Goal: Task Accomplishment & Management: Manage account settings

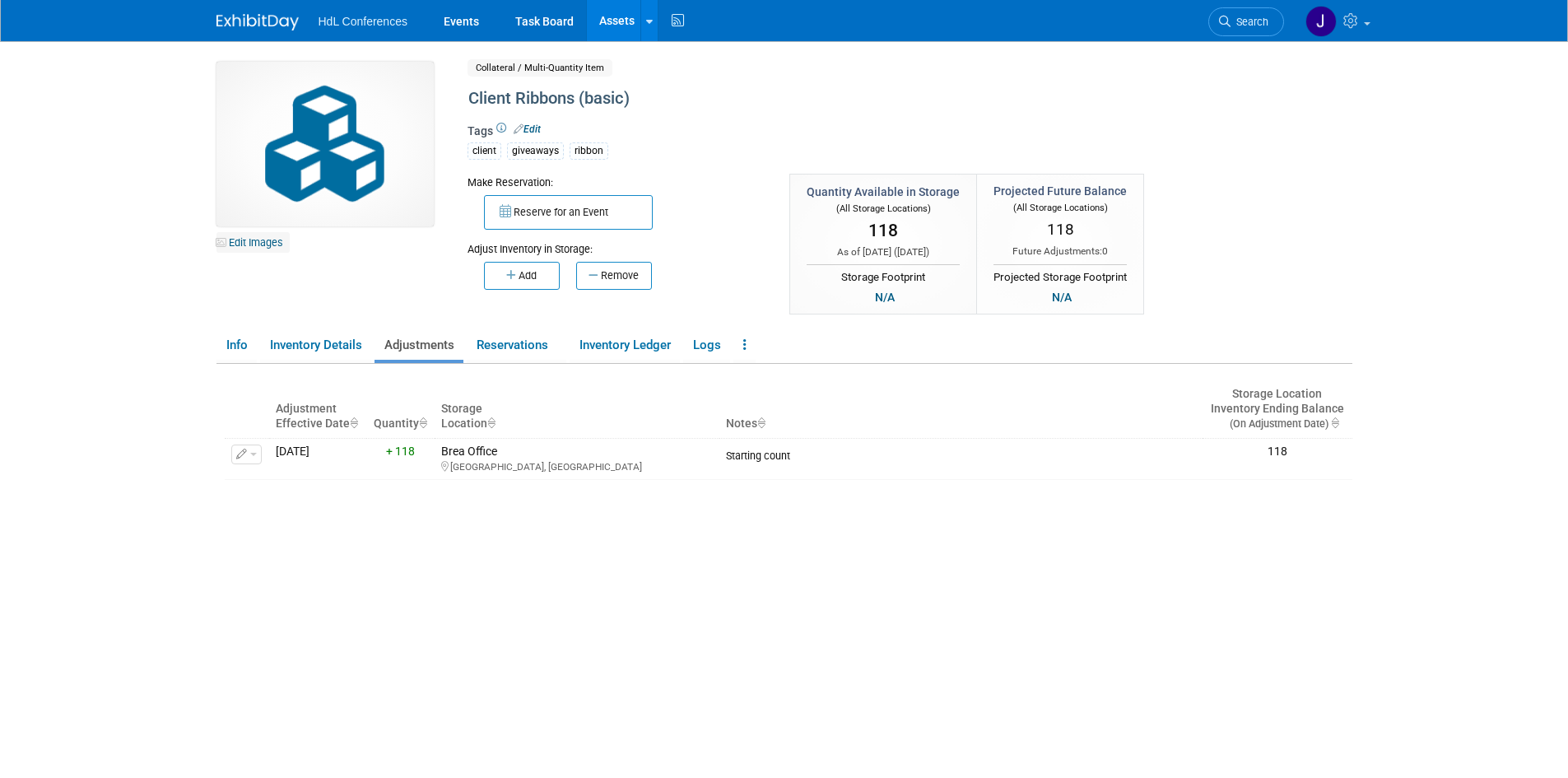
click at [256, 247] on link "Edit Images" at bounding box center [253, 242] width 73 height 20
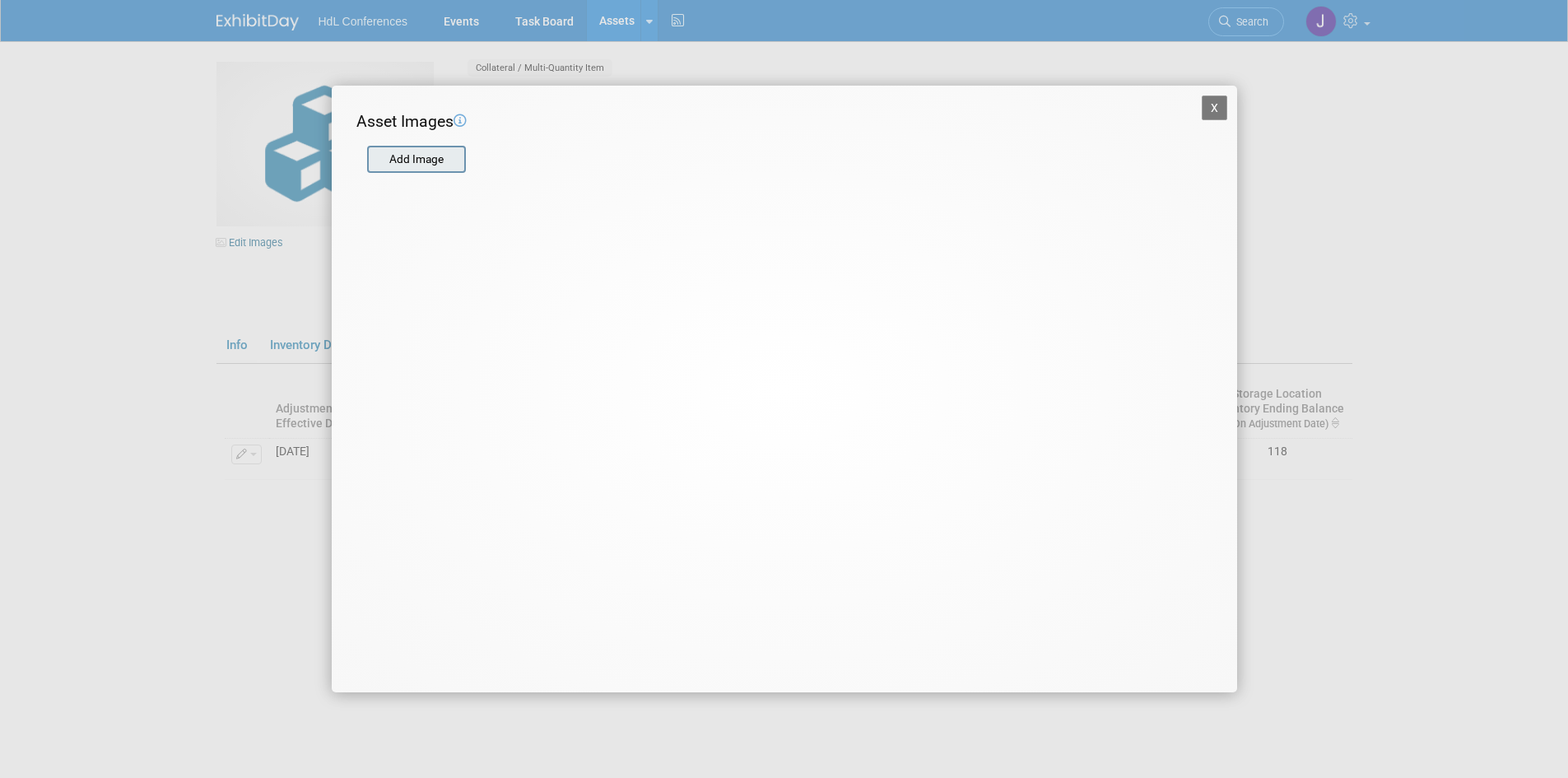
click at [396, 158] on input "file" at bounding box center [366, 159] width 195 height 25
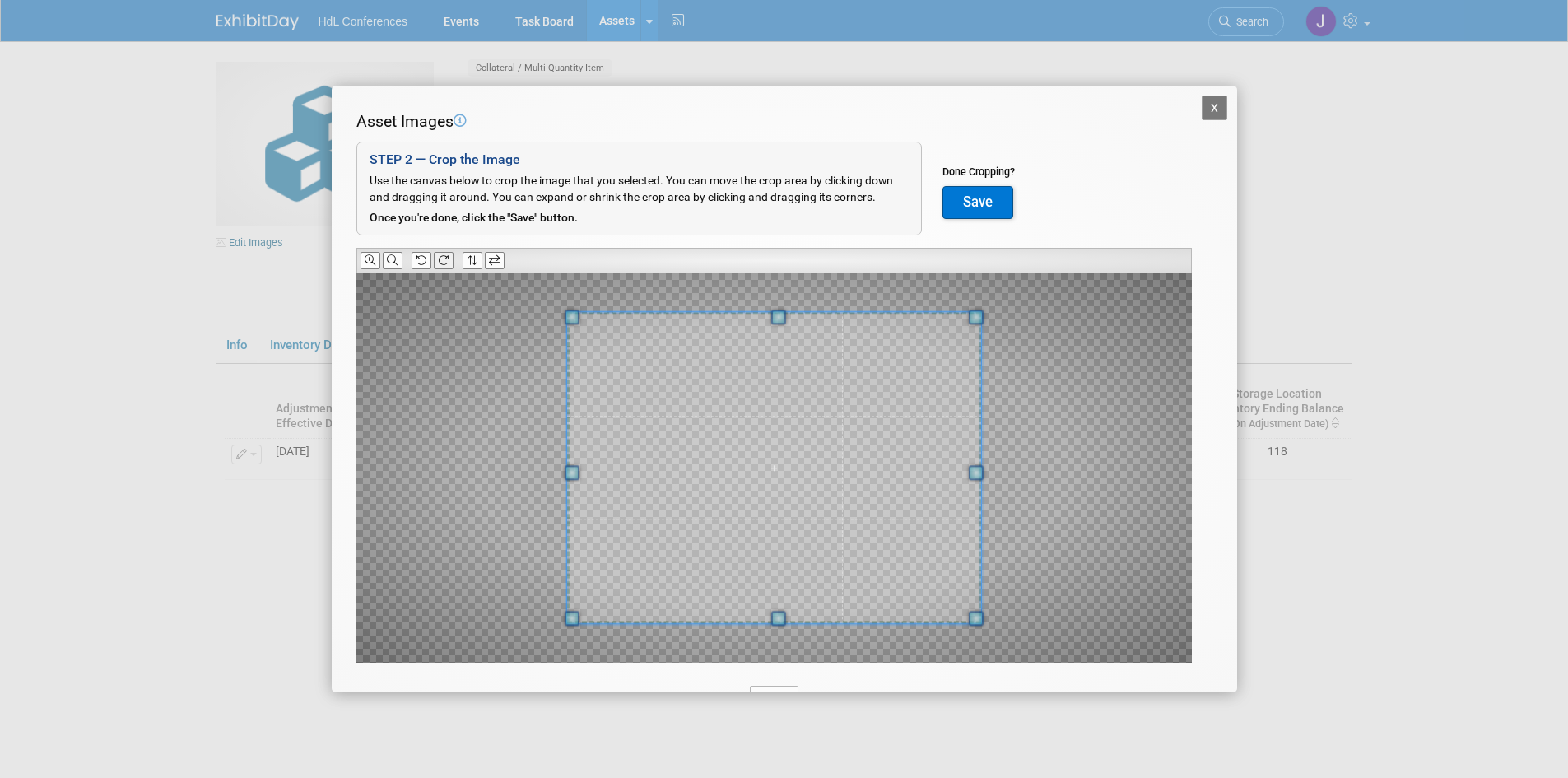
click at [439, 256] on icon at bounding box center [443, 260] width 11 height 11
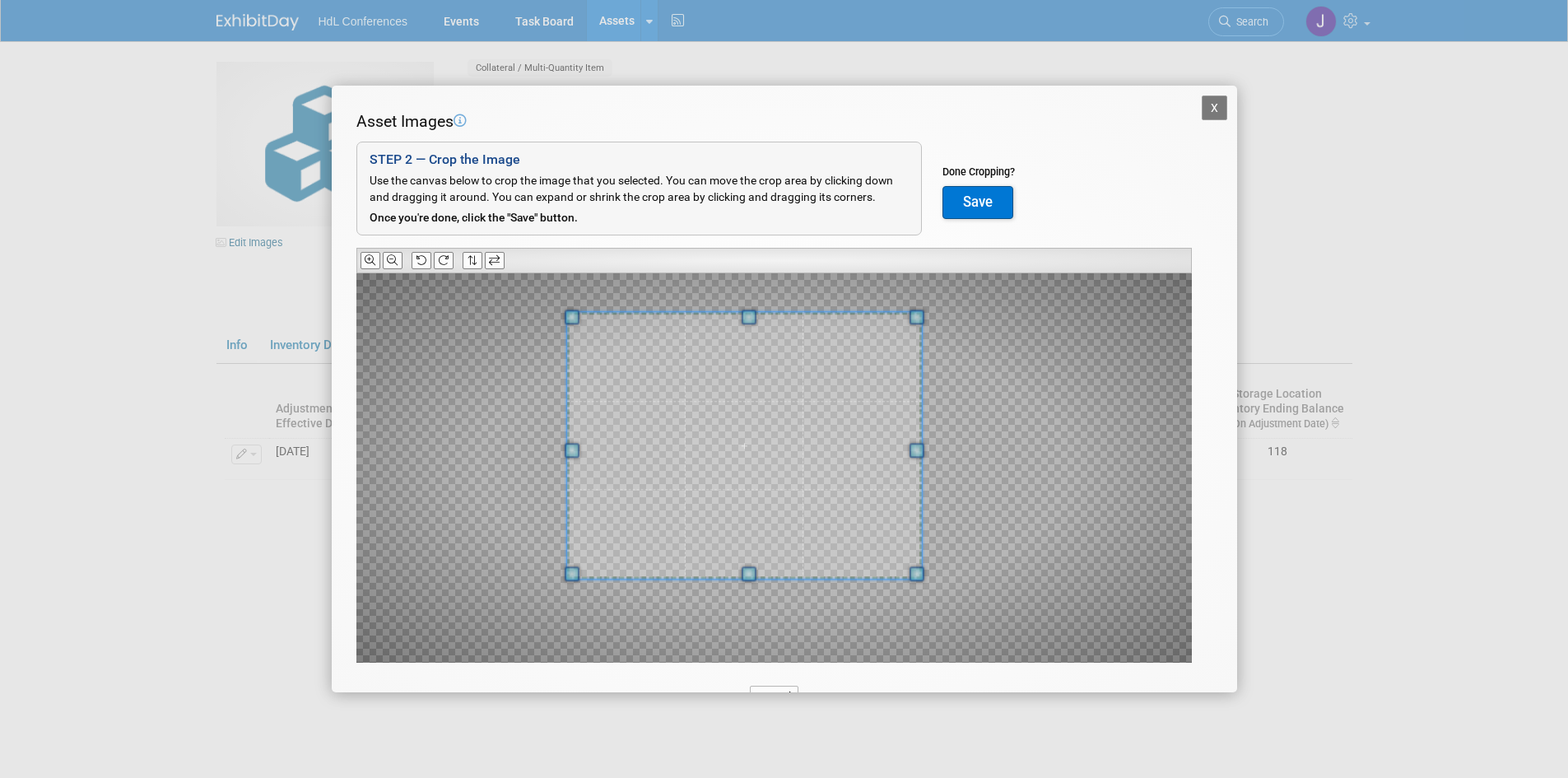
click at [909, 481] on span at bounding box center [916, 574] width 14 height 14
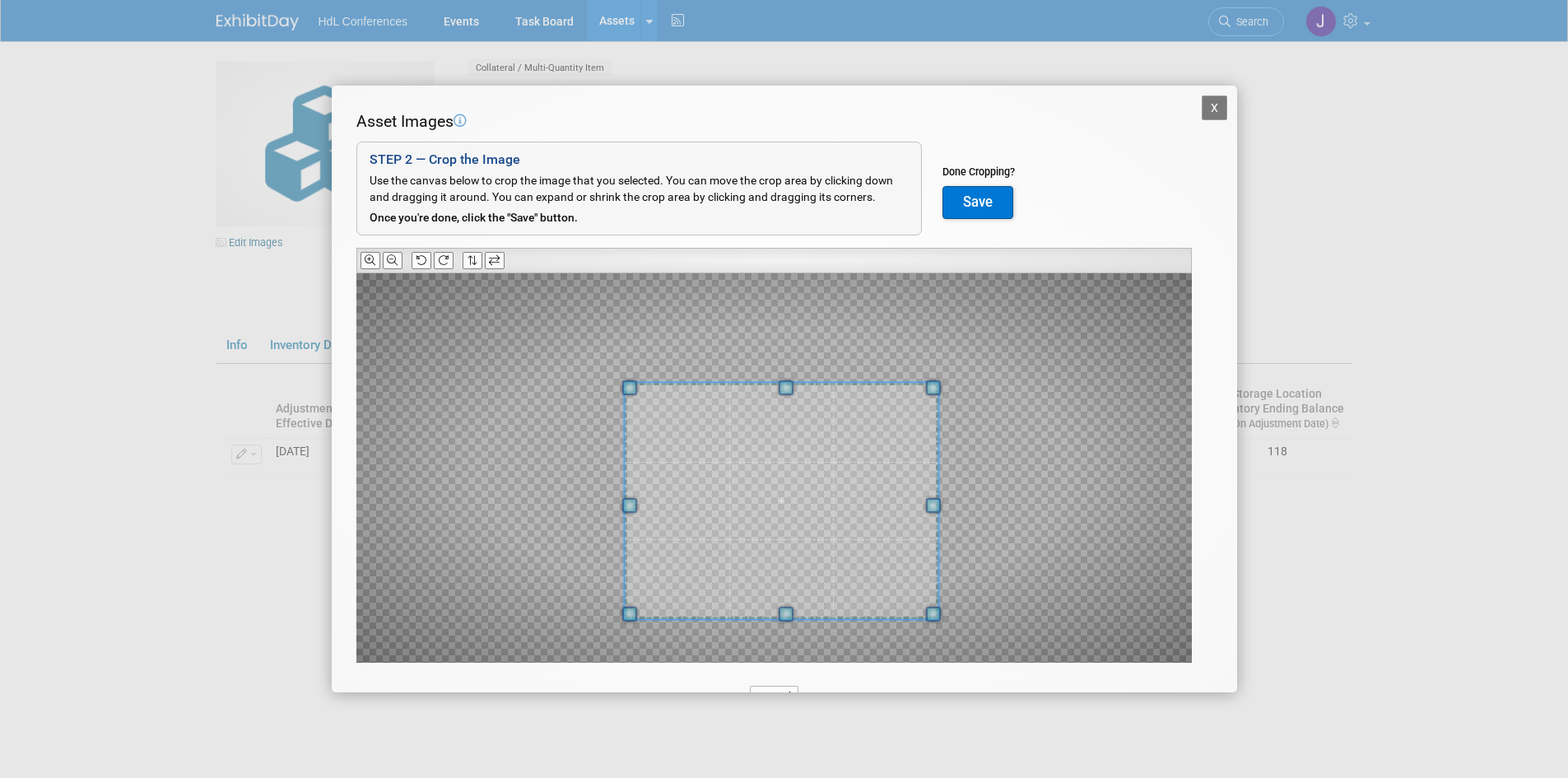
click at [856, 481] on span at bounding box center [780, 501] width 314 height 236
click at [959, 186] on button "Save" at bounding box center [977, 202] width 71 height 33
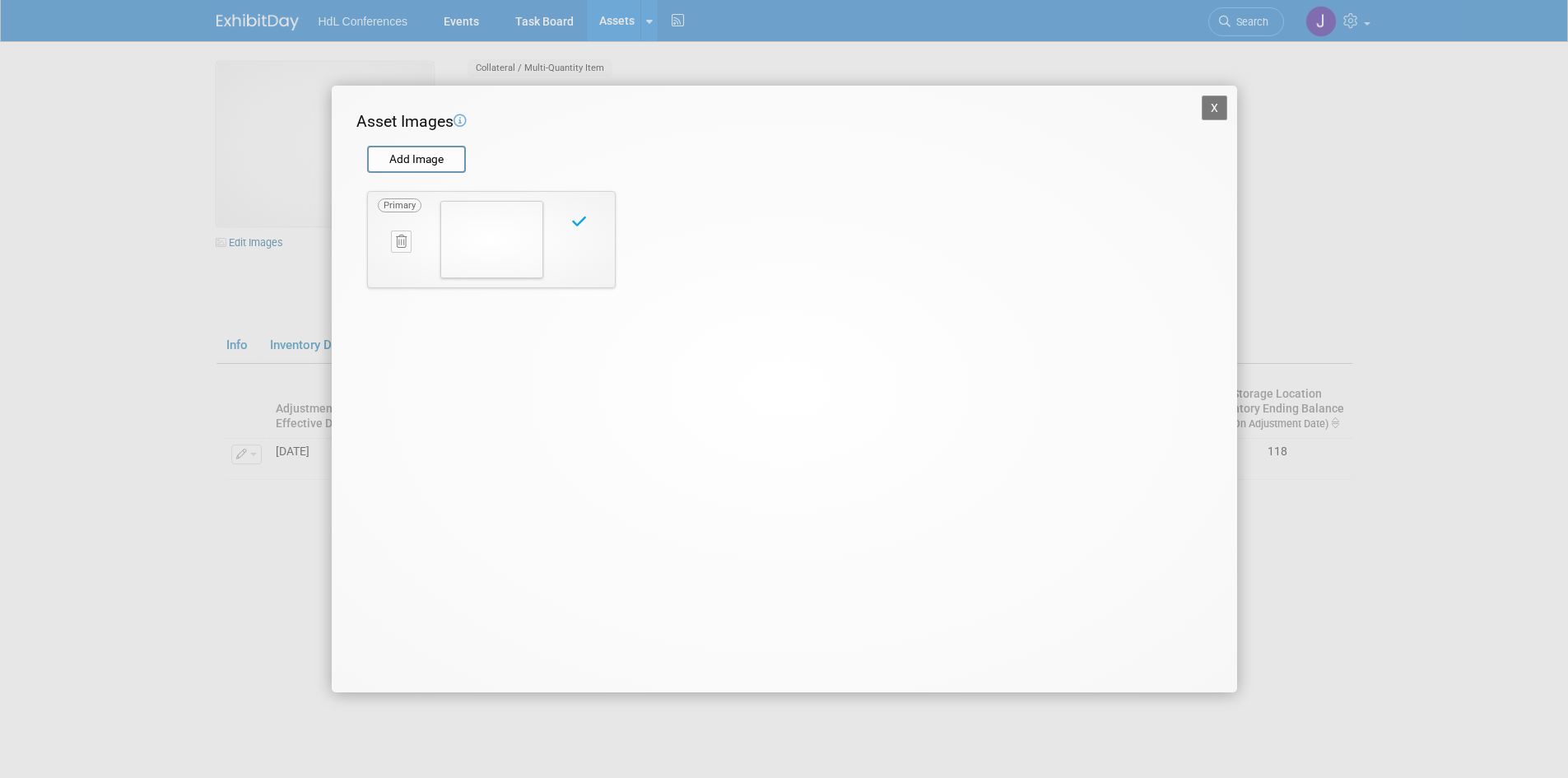
click at [1040, 110] on button "X" at bounding box center [1214, 107] width 26 height 25
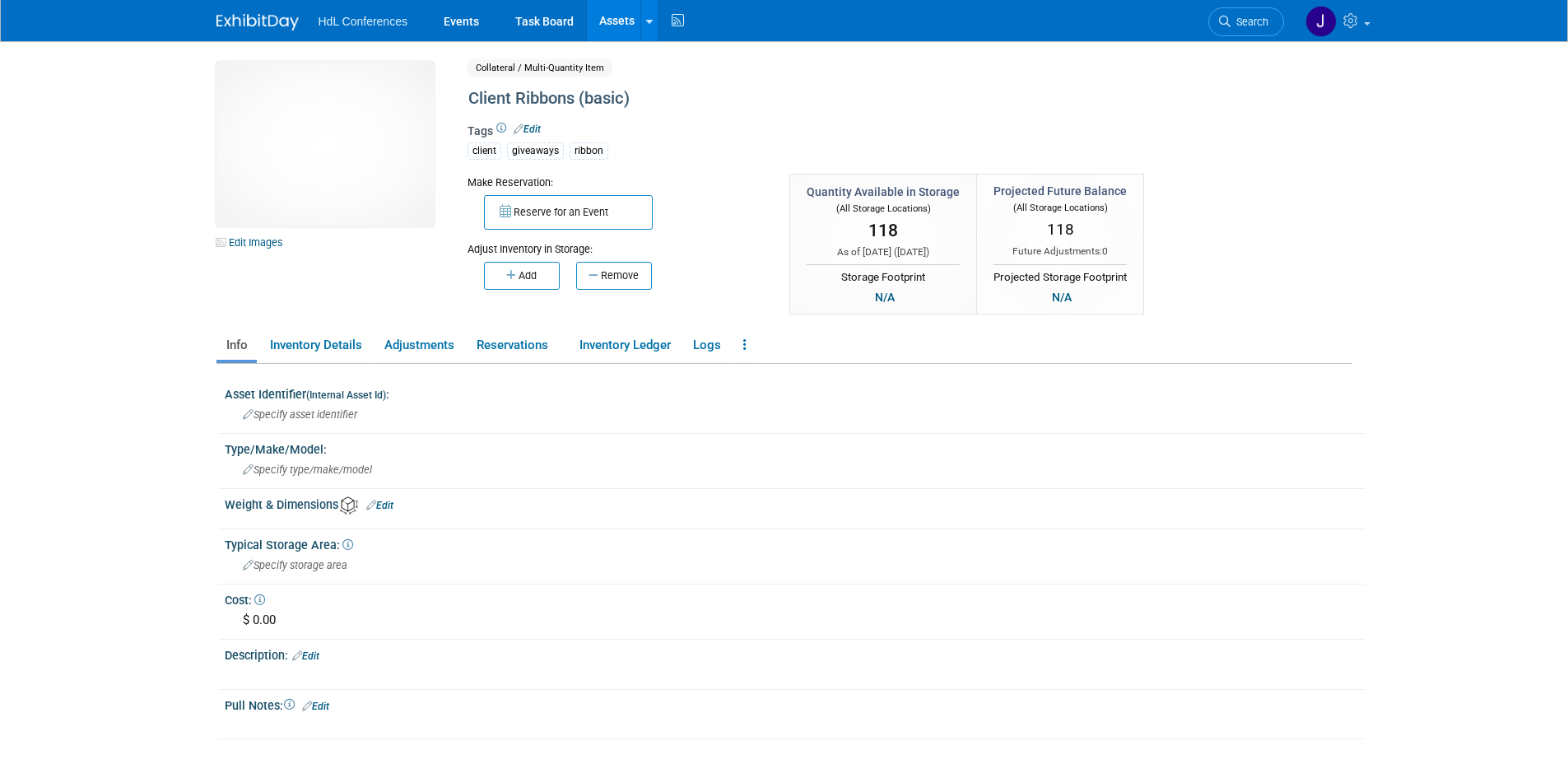
click at [611, 13] on link "Assets" at bounding box center [617, 20] width 60 height 41
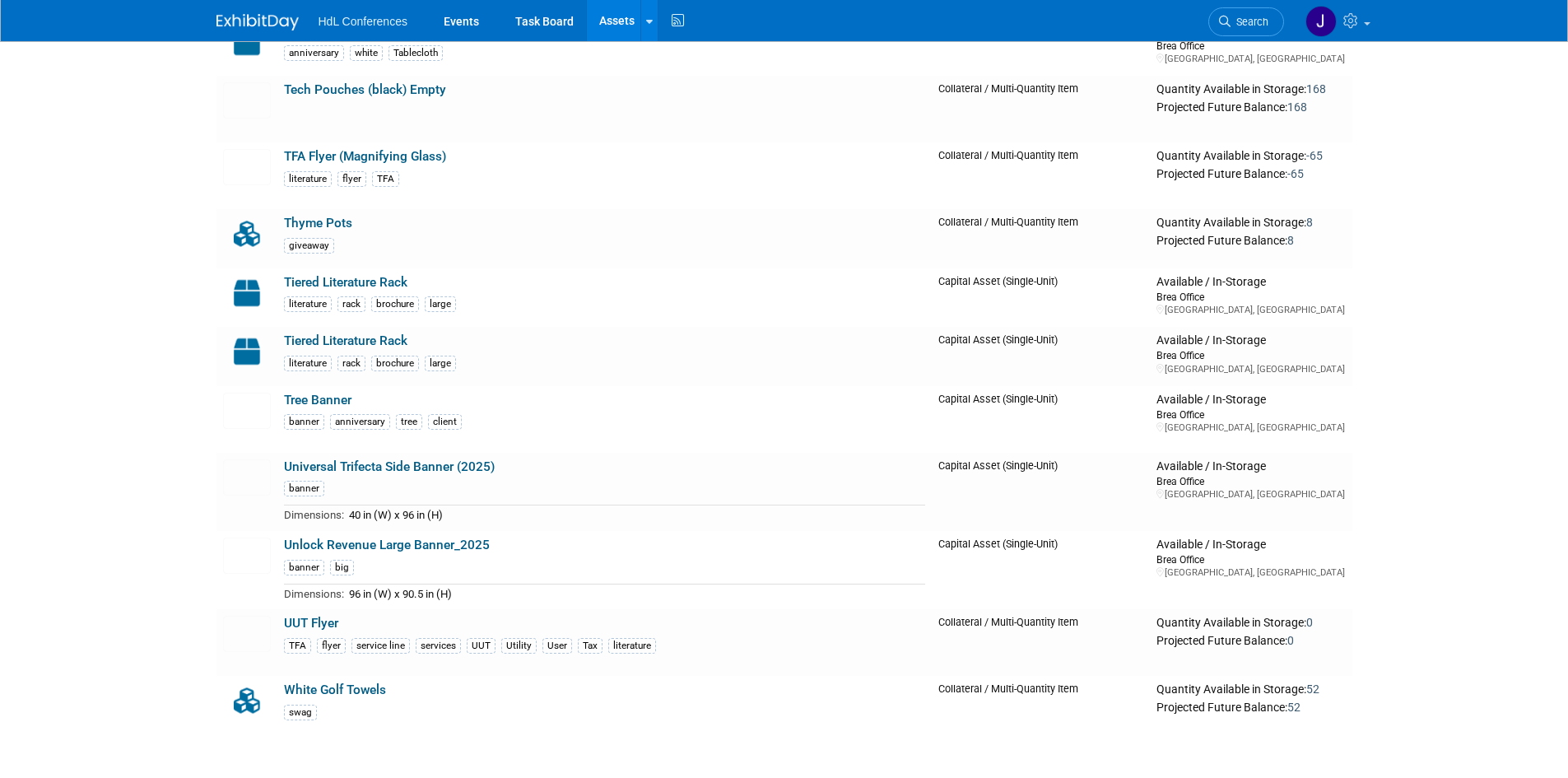
scroll to position [5789, 0]
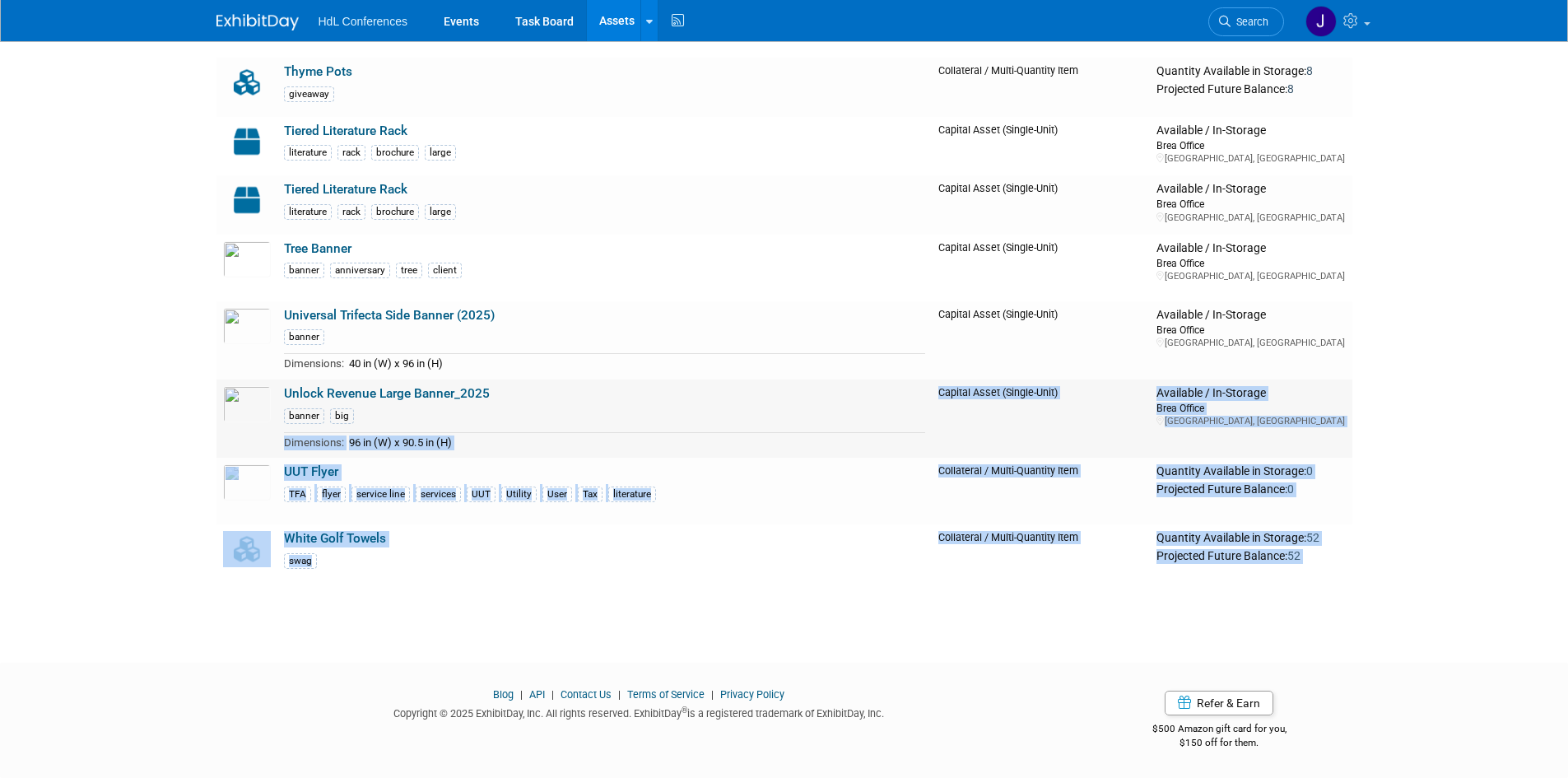
drag, startPoint x: 505, startPoint y: 606, endPoint x: 300, endPoint y: 401, distance: 289.9
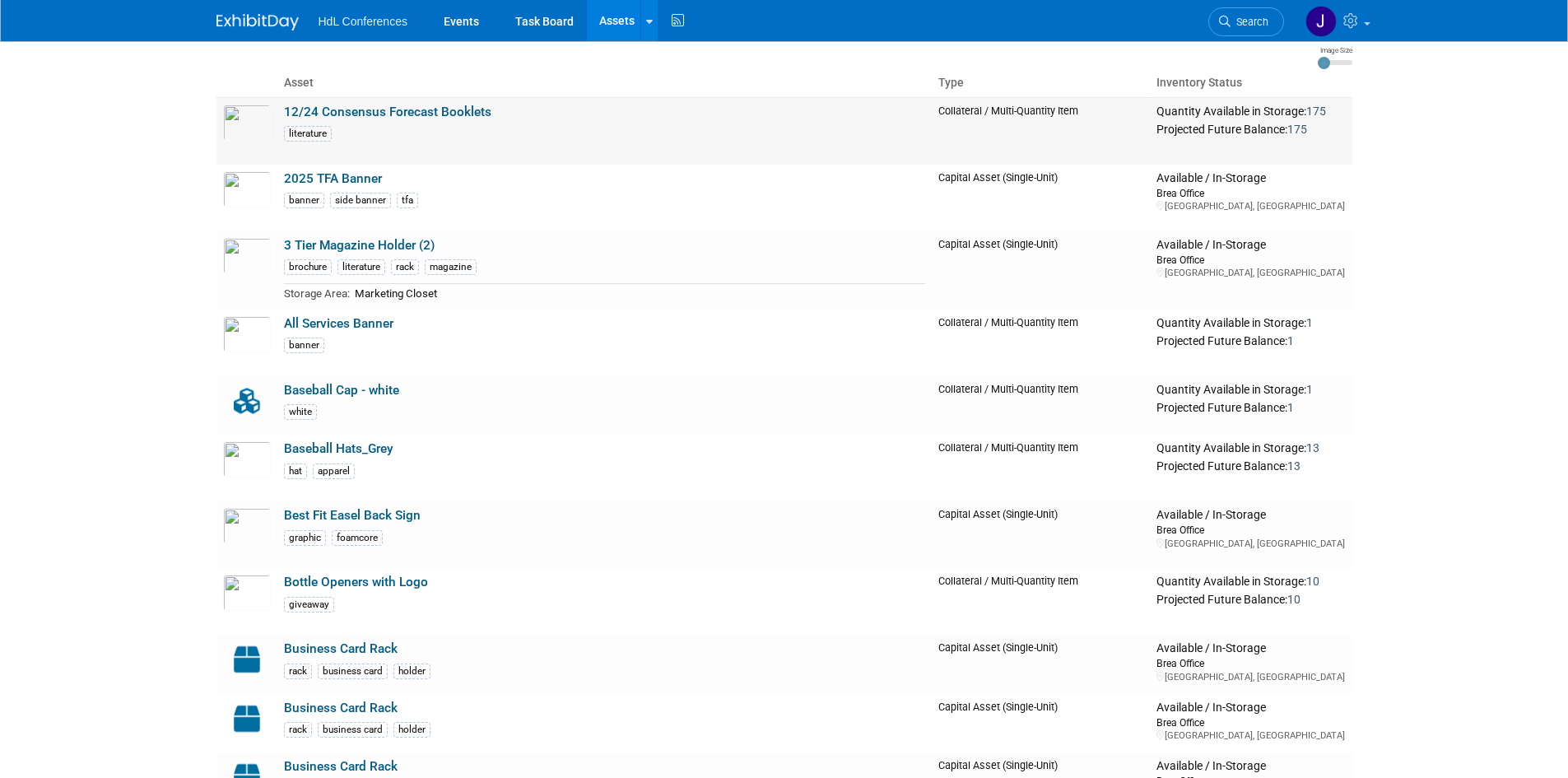
scroll to position [0, 0]
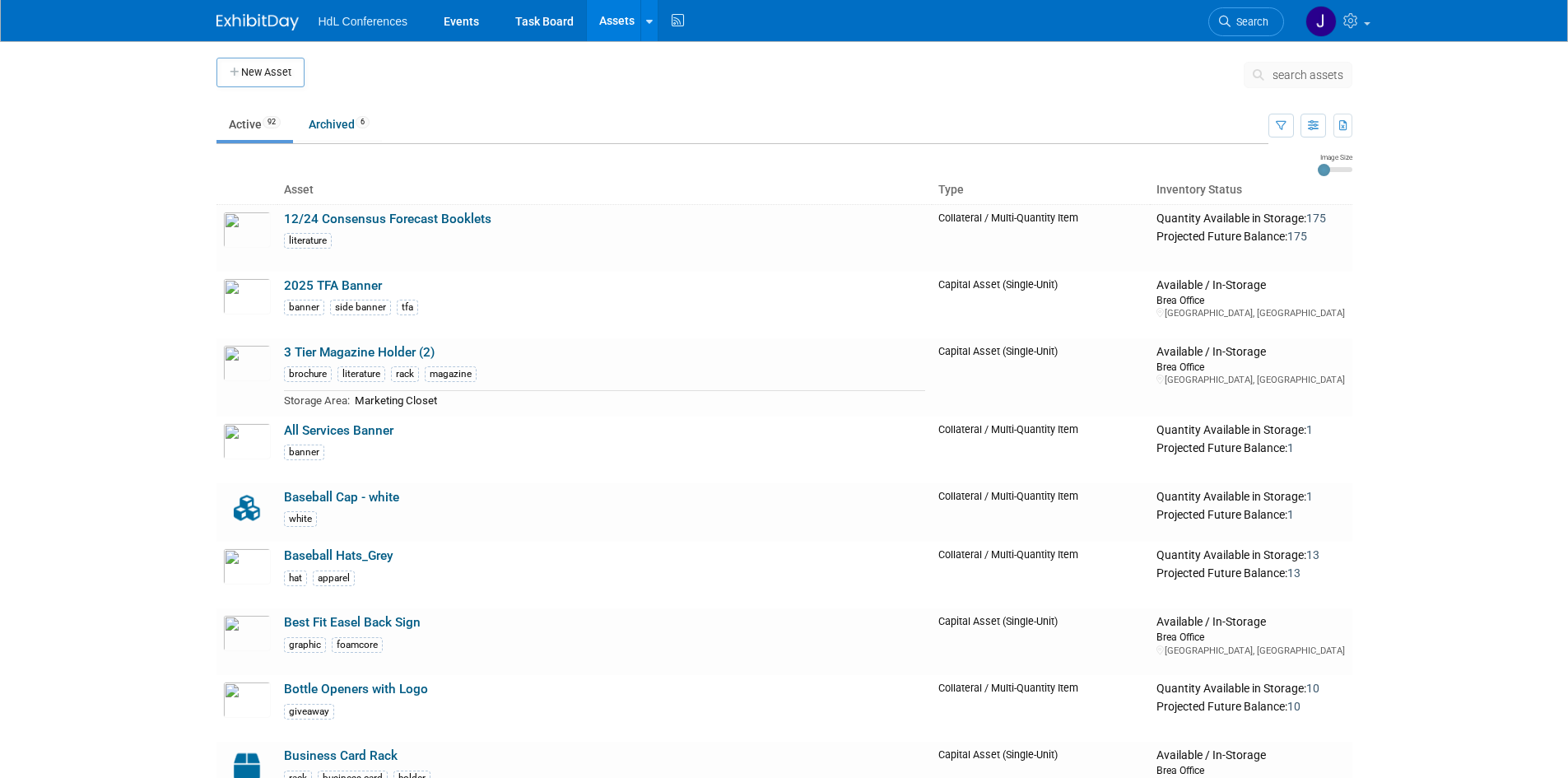
click at [239, 29] on img at bounding box center [258, 21] width 82 height 16
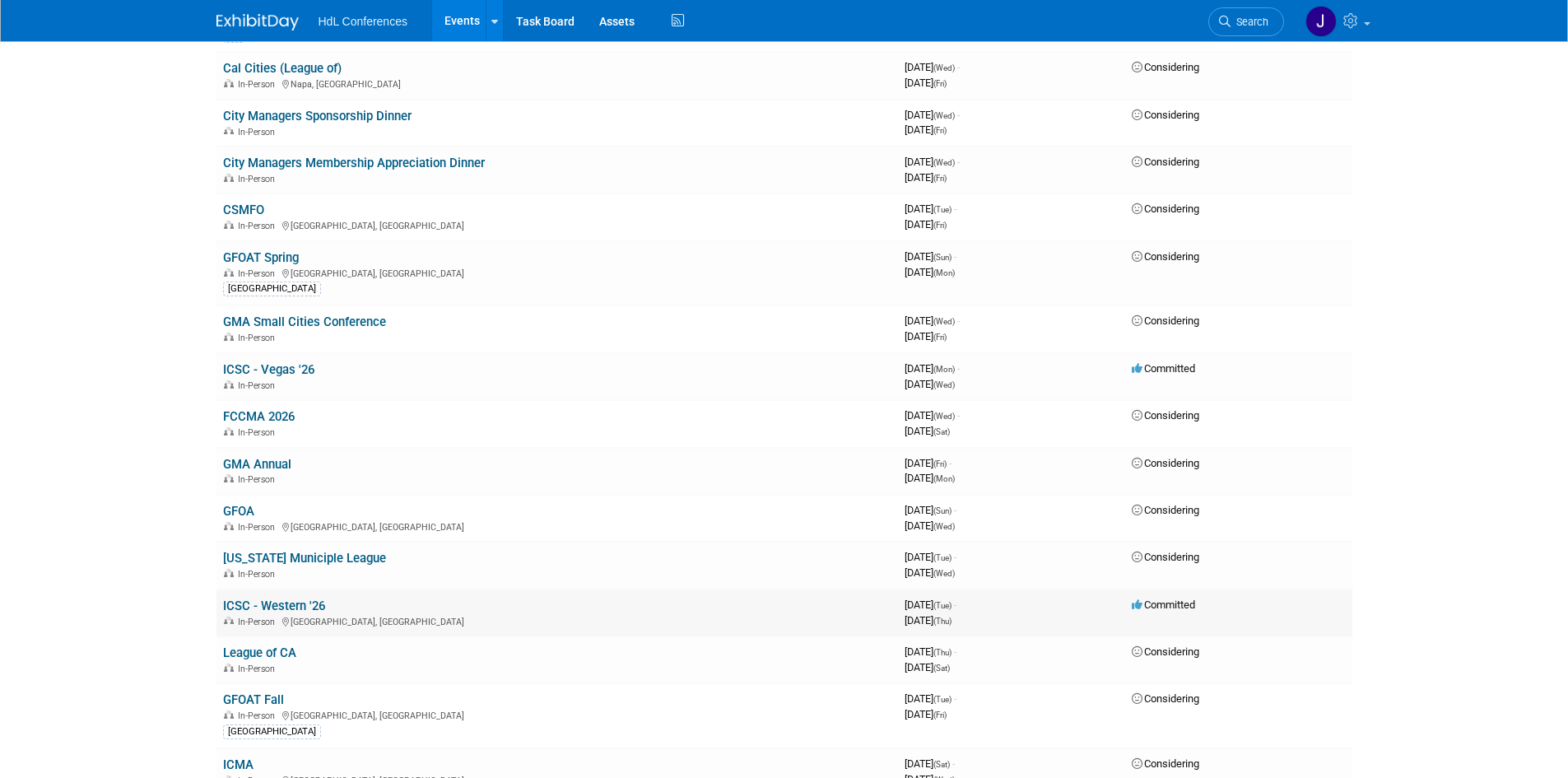
scroll to position [1400, 0]
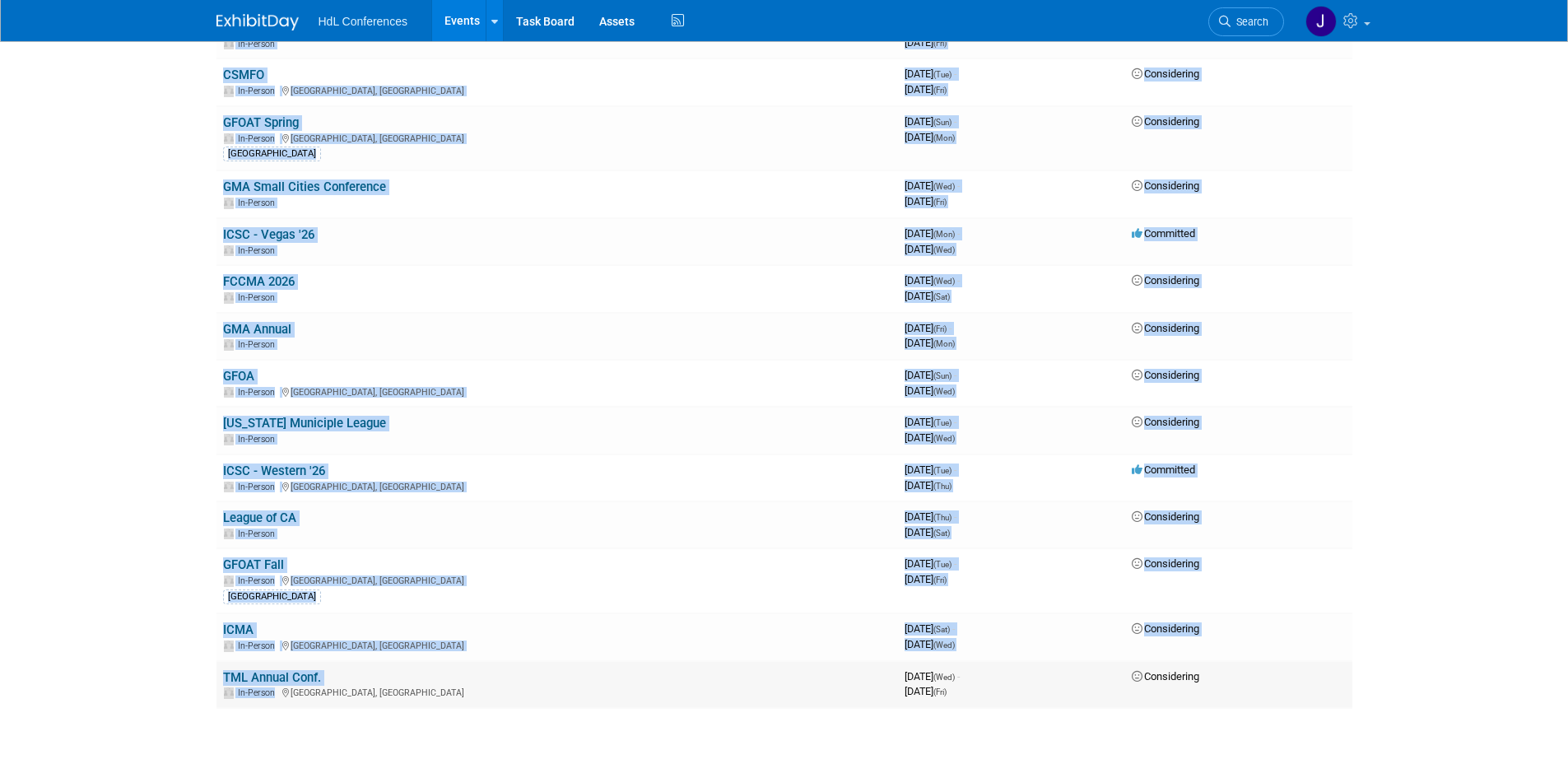
drag, startPoint x: 173, startPoint y: 502, endPoint x: 279, endPoint y: 705, distance: 229.0
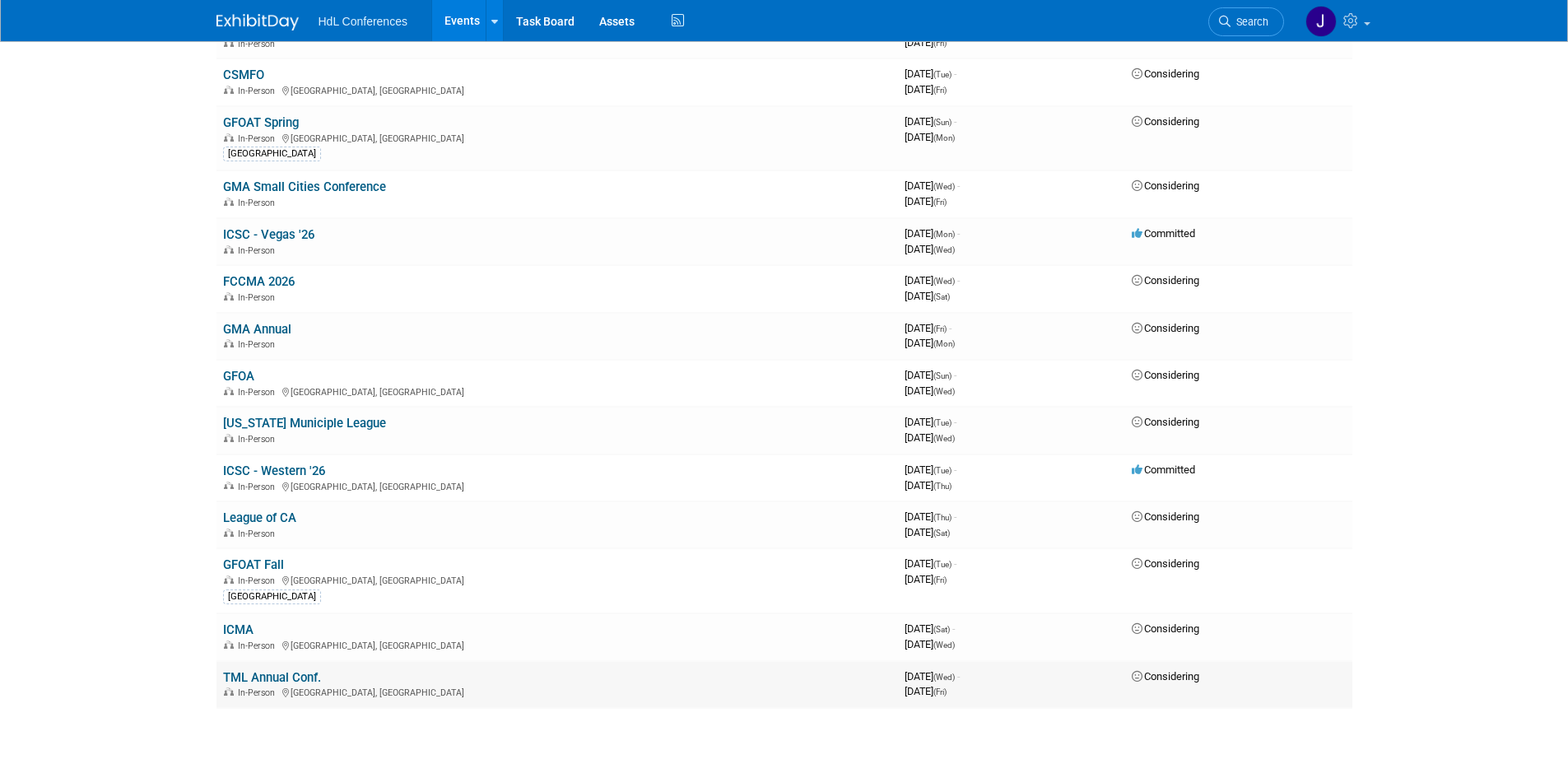
click at [320, 706] on td "TML Annual Conf. In-Person San Antonio, TX" at bounding box center [558, 684] width 682 height 47
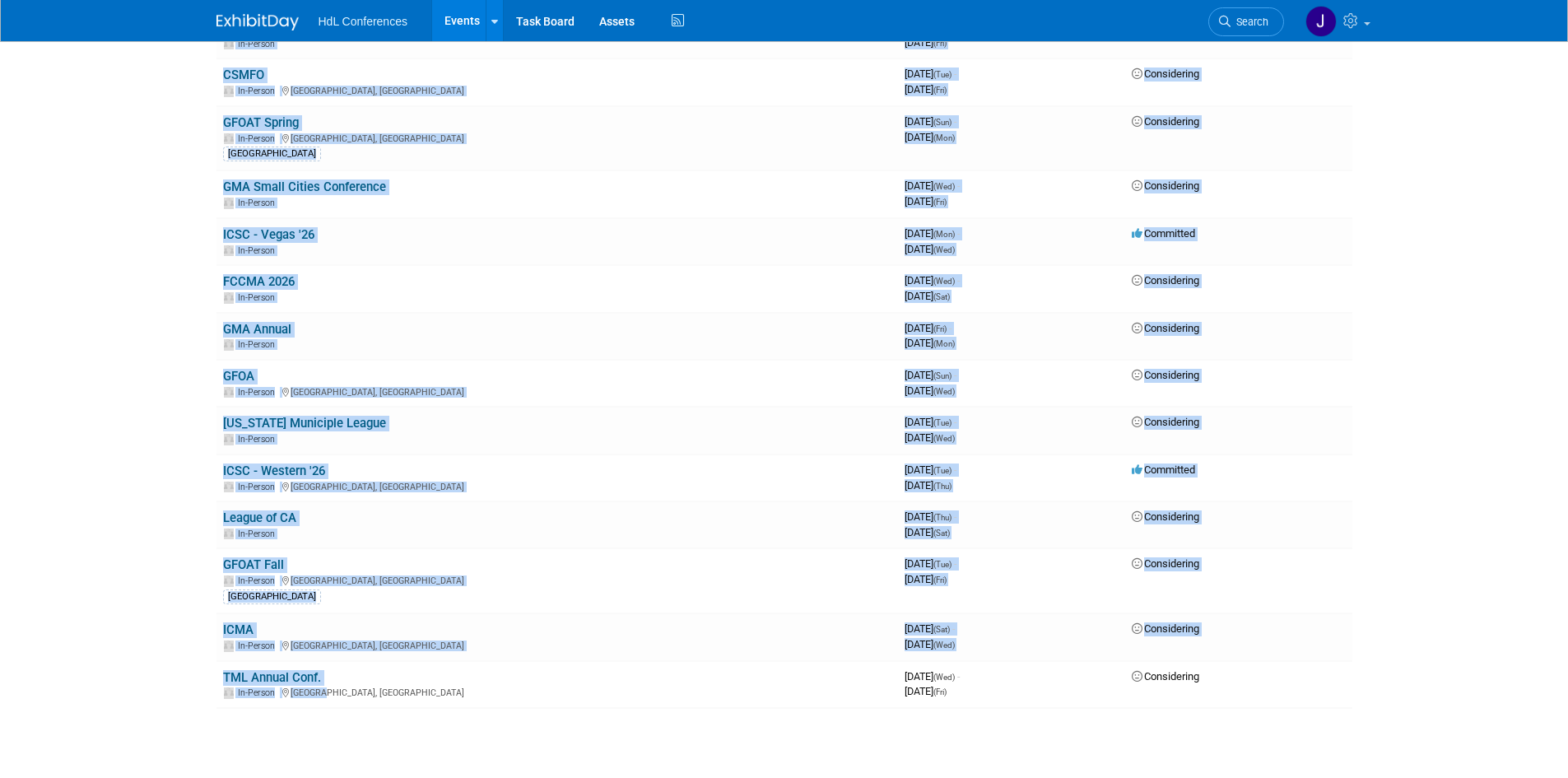
drag, startPoint x: 320, startPoint y: 706, endPoint x: 144, endPoint y: 524, distance: 253.2
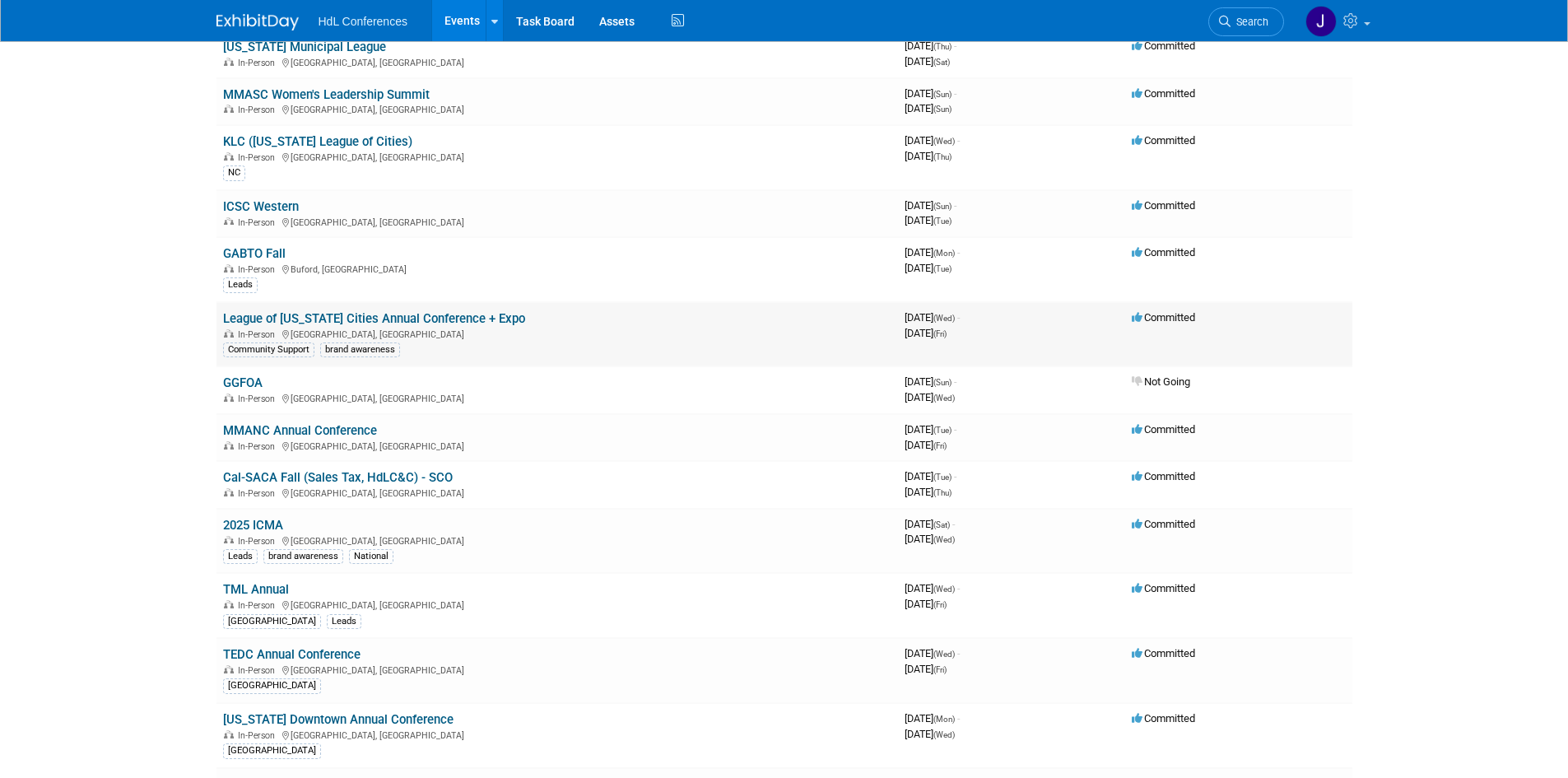
scroll to position [0, 0]
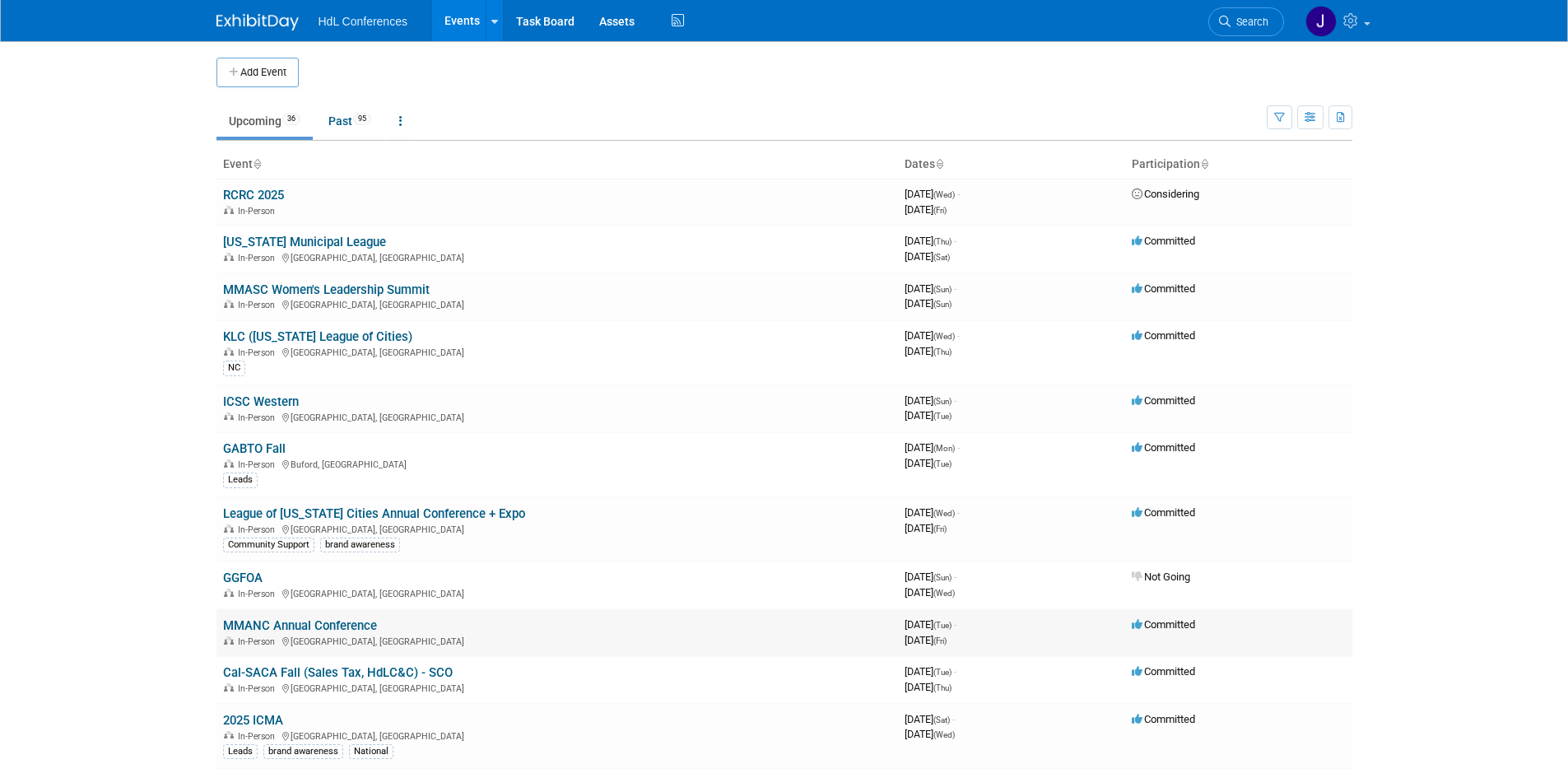
drag, startPoint x: 133, startPoint y: 345, endPoint x: 385, endPoint y: 629, distance: 379.7
click at [388, 628] on body "HdL Conferences Events Add Event Bulk Upload Events Shareable Event Boards Rece…" at bounding box center [784, 389] width 1568 height 778
click at [186, 576] on body "HdL Conferences Events Add Event Bulk Upload Events Shareable Event Boards Rece…" at bounding box center [784, 389] width 1568 height 778
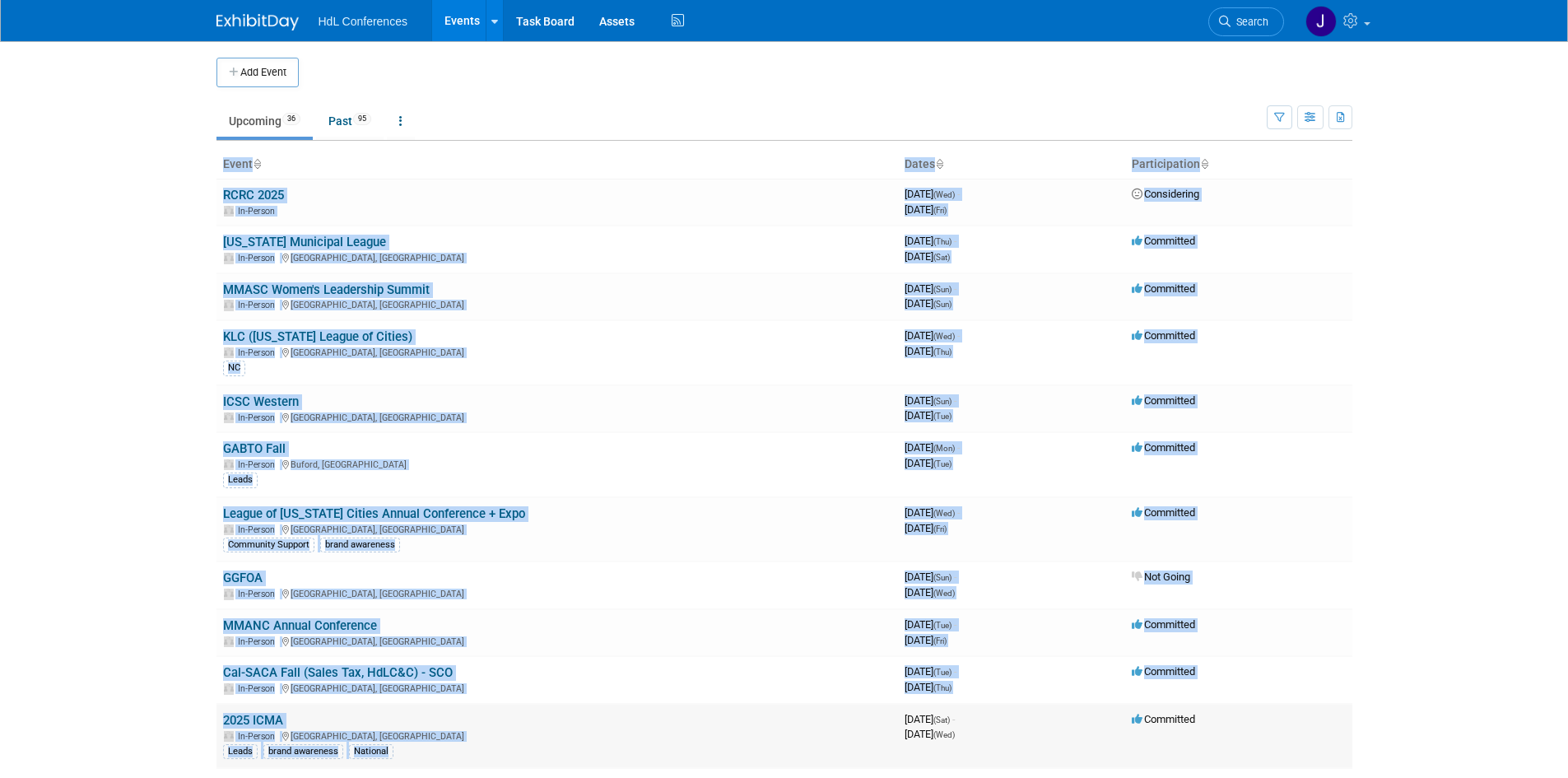
drag, startPoint x: 187, startPoint y: 553, endPoint x: 528, endPoint y: 729, distance: 383.7
click at [562, 743] on body "HdL Conferences Events Add Event Bulk Upload Events Shareable Event Boards Rece…" at bounding box center [784, 389] width 1568 height 778
click at [157, 563] on body "HdL Conferences Events Add Event Bulk Upload Events Shareable Event Boards Rece…" at bounding box center [784, 389] width 1568 height 778
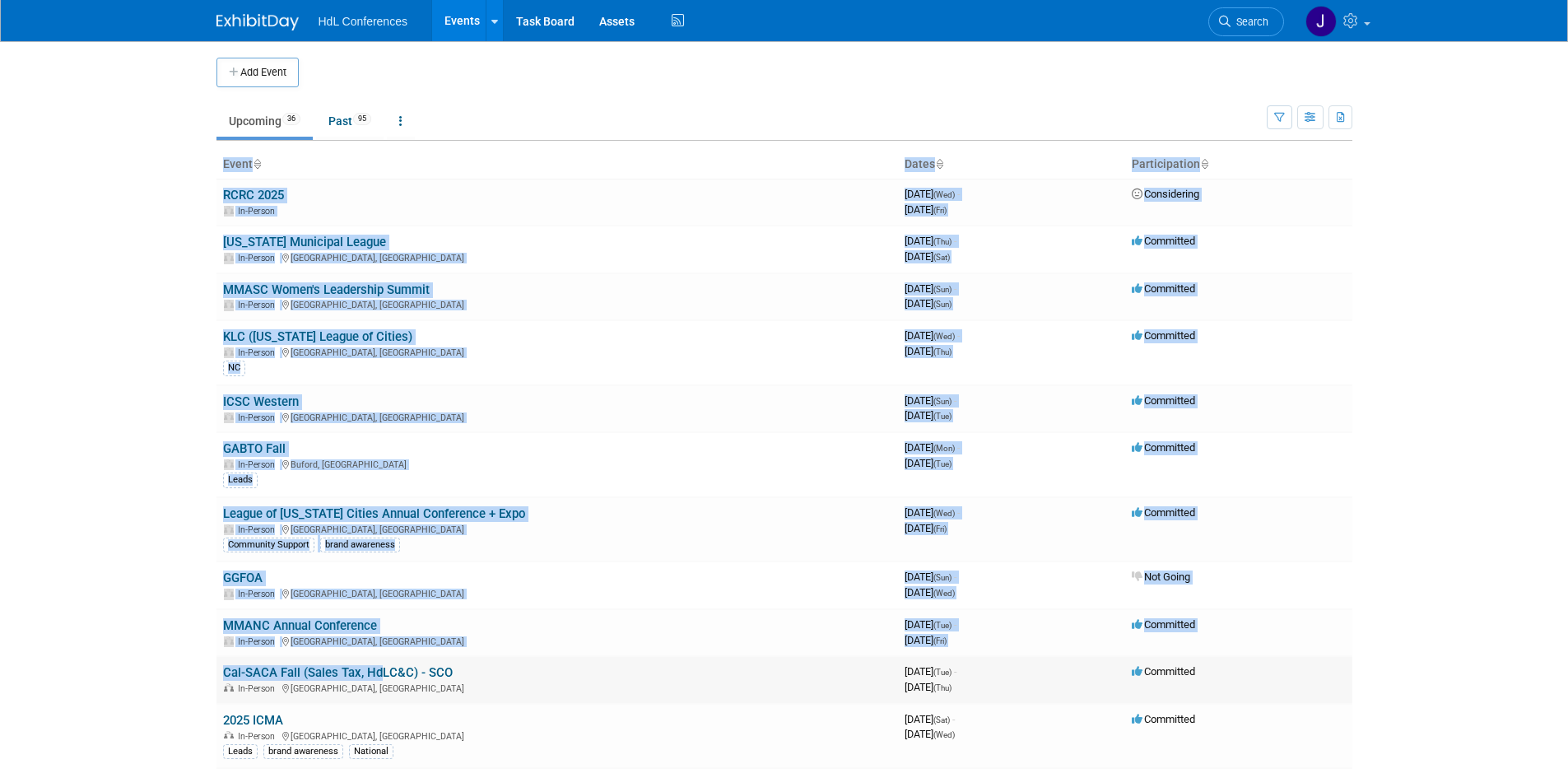
drag, startPoint x: 172, startPoint y: 549, endPoint x: 371, endPoint y: 669, distance: 232.4
click at [371, 669] on body "HdL Conferences Events Add Event Bulk Upload Events Shareable Event Boards Rece…" at bounding box center [784, 389] width 1568 height 778
click at [172, 599] on body "HdL Conferences Events Add Event Bulk Upload Events Shareable Event Boards Rece…" at bounding box center [784, 389] width 1568 height 778
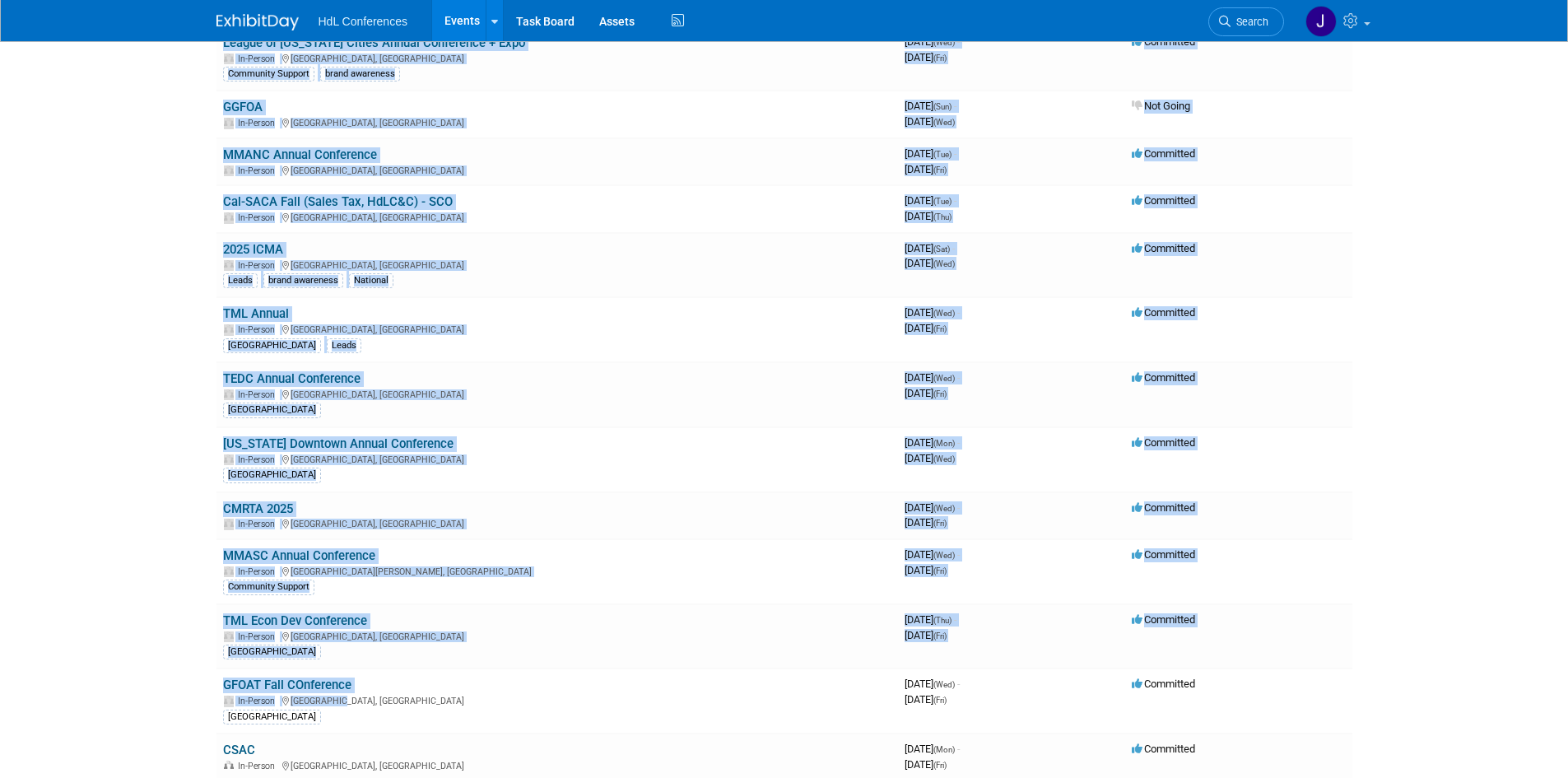
drag, startPoint x: 176, startPoint y: 503, endPoint x: 294, endPoint y: 731, distance: 256.7
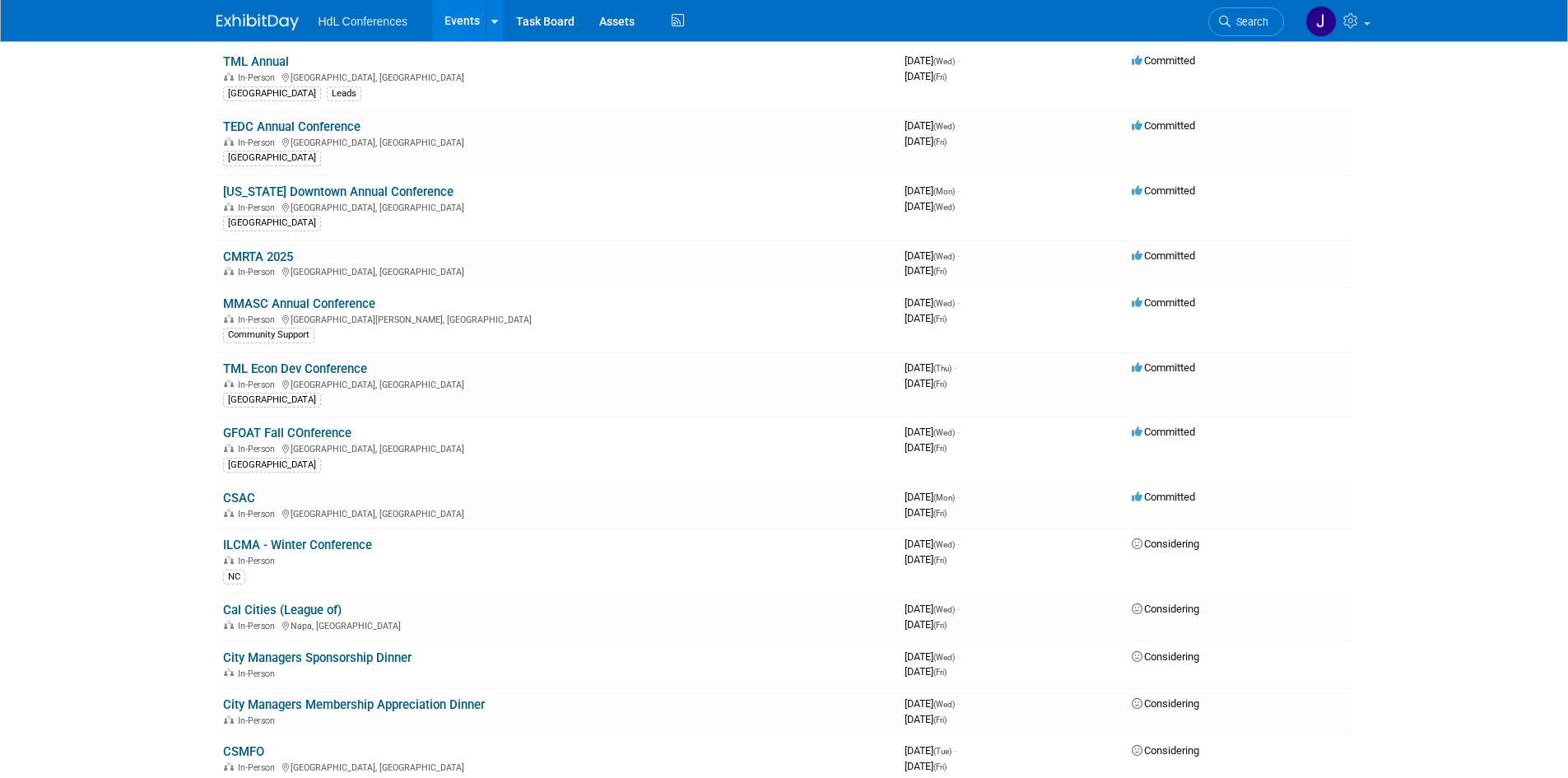
scroll to position [881, 0]
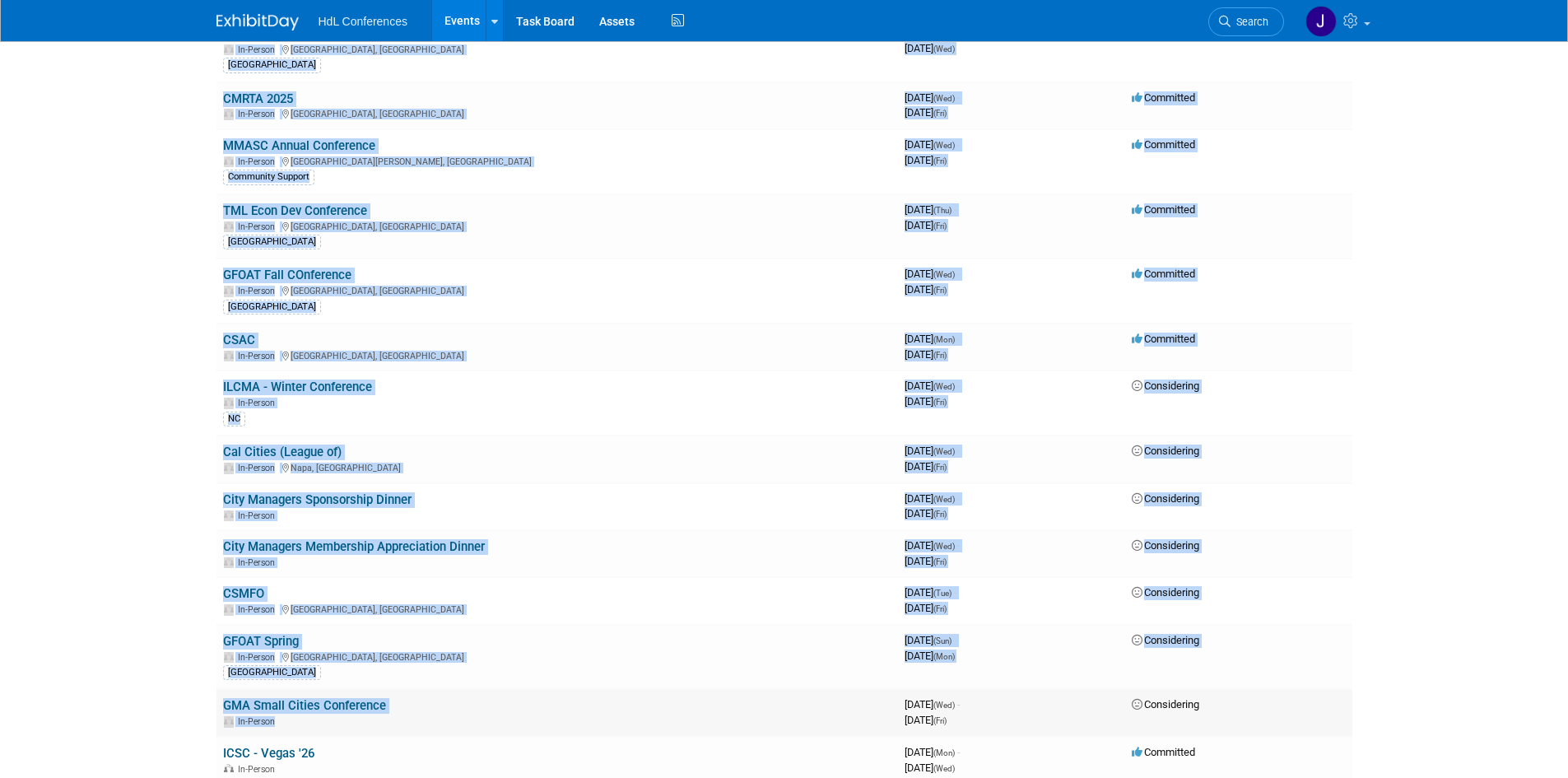
drag, startPoint x: 153, startPoint y: 516, endPoint x: 339, endPoint y: 718, distance: 274.6
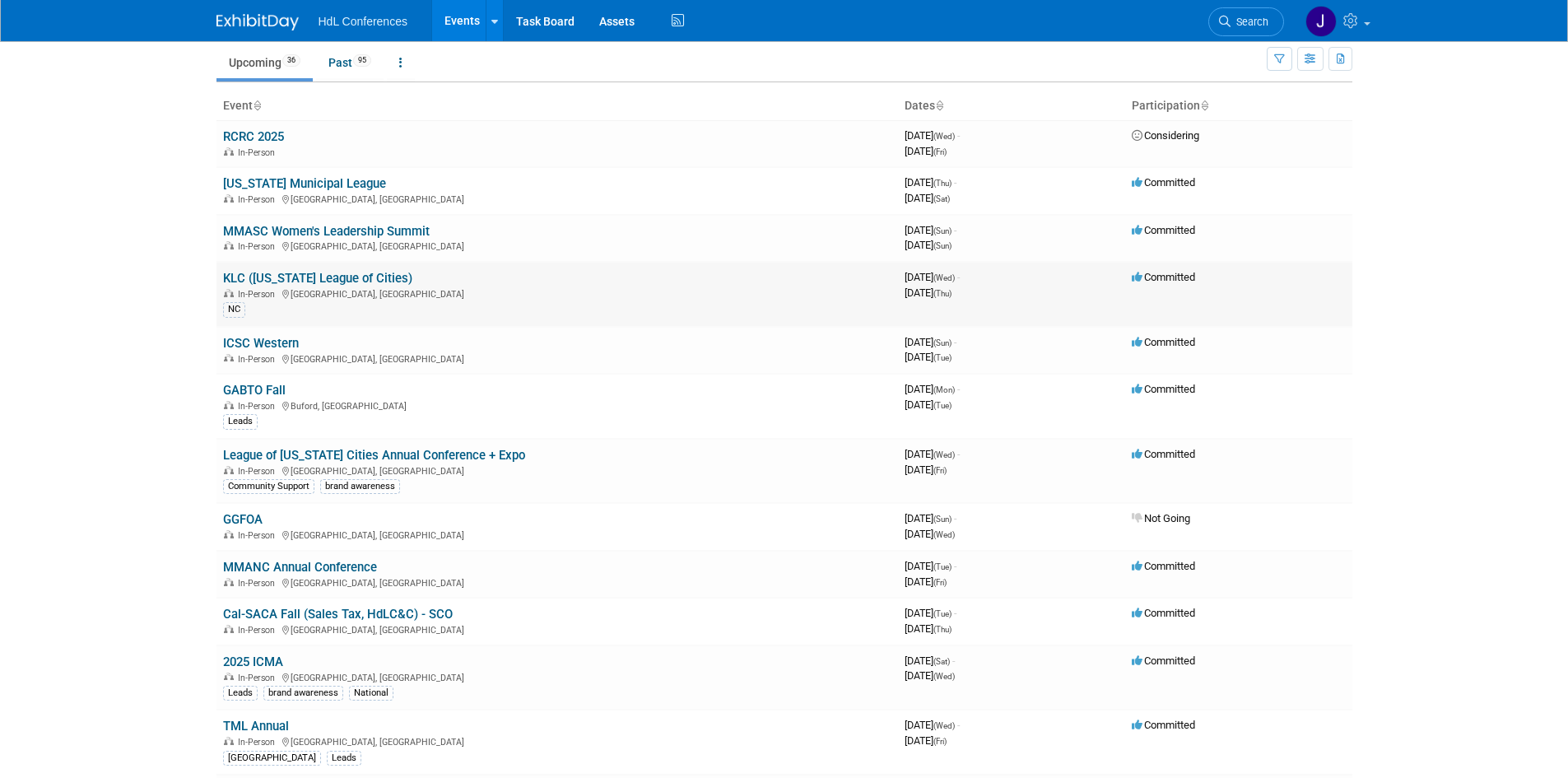
scroll to position [58, 0]
click at [1234, 37] on li "Search" at bounding box center [1246, 20] width 76 height 40
click at [1232, 31] on link "Search" at bounding box center [1246, 22] width 76 height 29
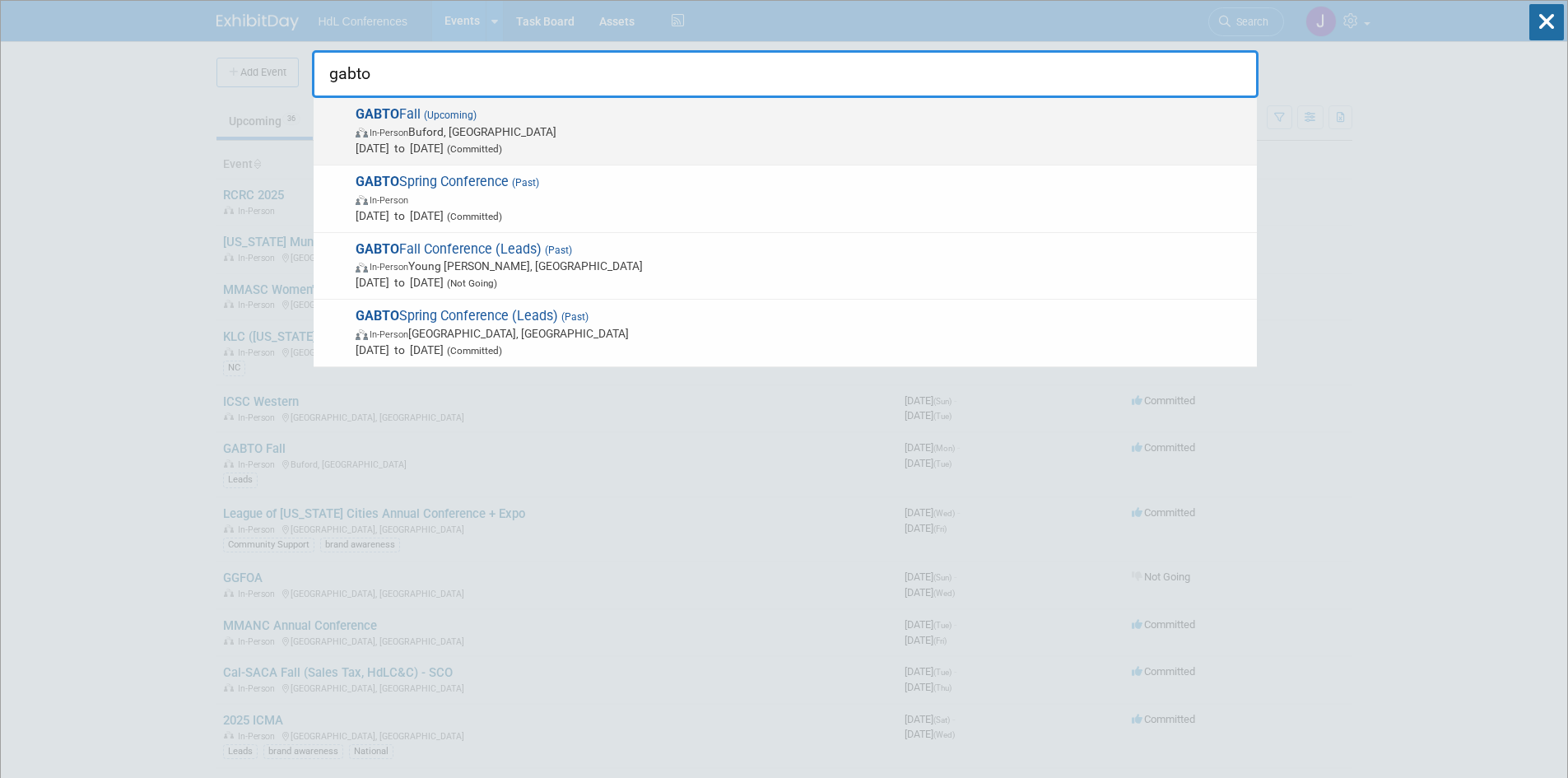
type input "gabto"
click at [716, 144] on span "Oct 6, 2025 to Oct 7, 2025 (Committed)" at bounding box center [801, 148] width 893 height 16
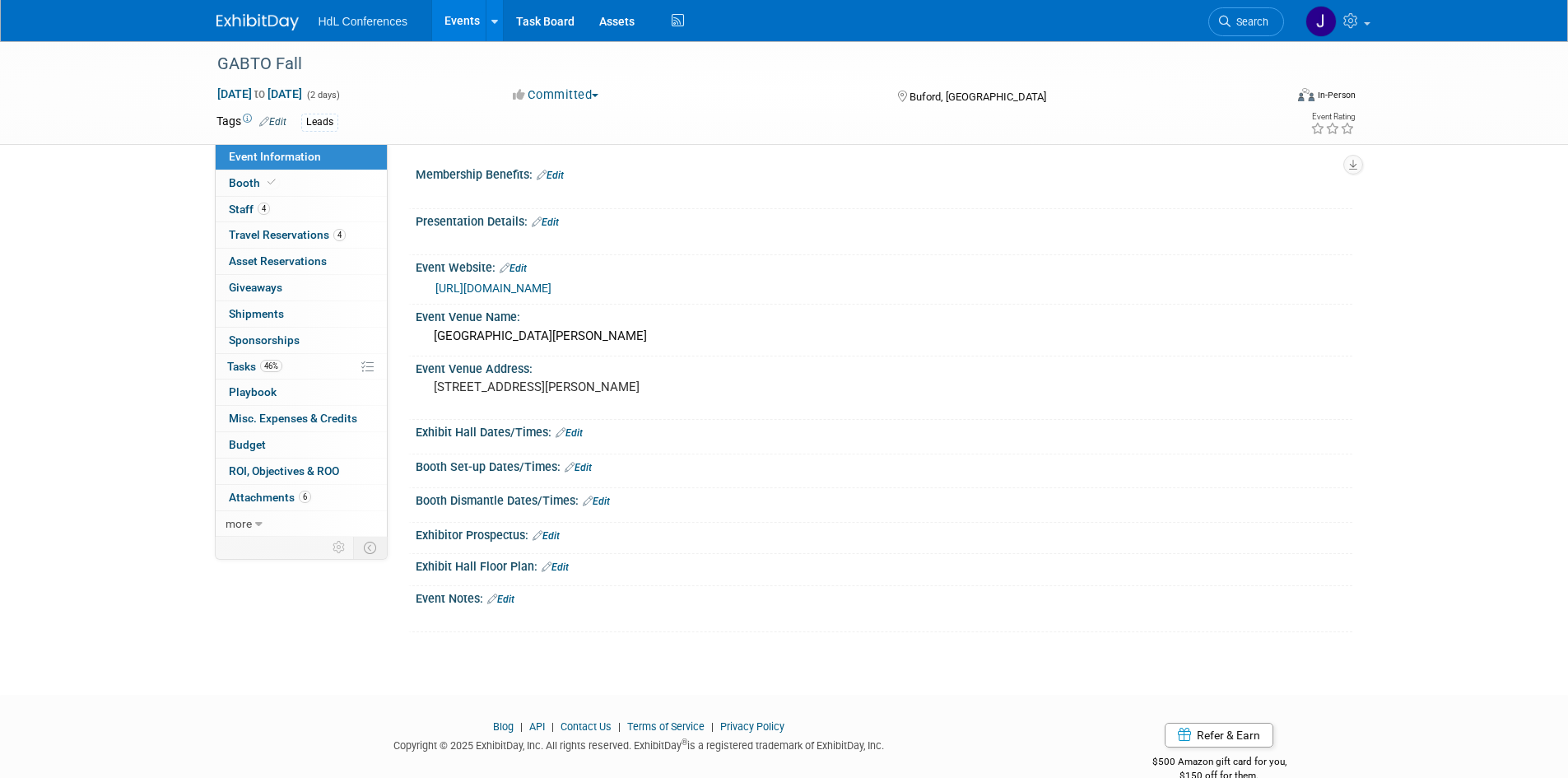
click at [297, 204] on link "4 Staff 4" at bounding box center [301, 209] width 171 height 26
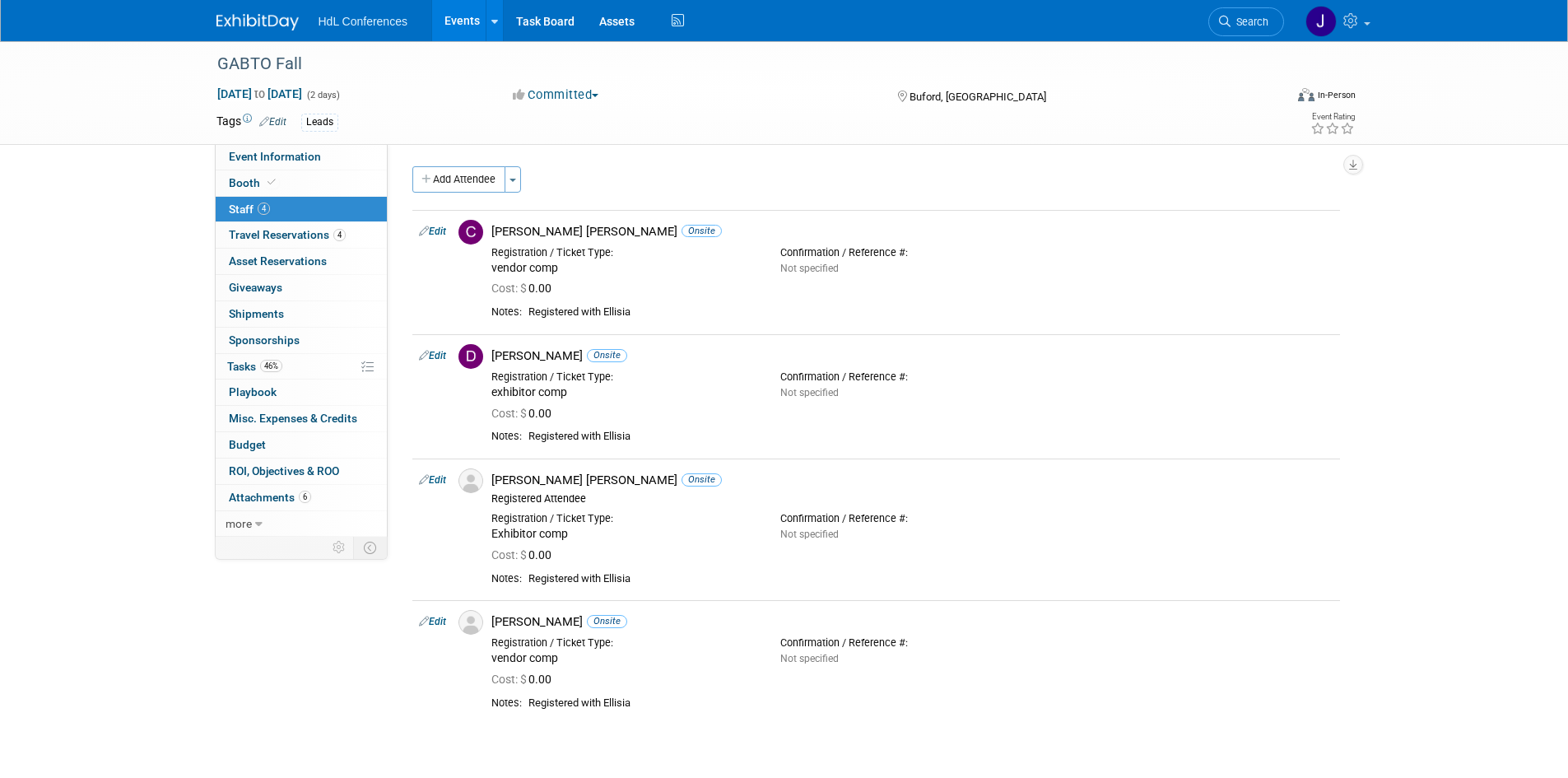
click at [129, 352] on div "GABTO Fall [DATE] to [DATE] (2 days) [DATE] to [DATE] Committed Committed Consi…" at bounding box center [784, 407] width 1568 height 734
click at [251, 28] on img at bounding box center [258, 21] width 82 height 16
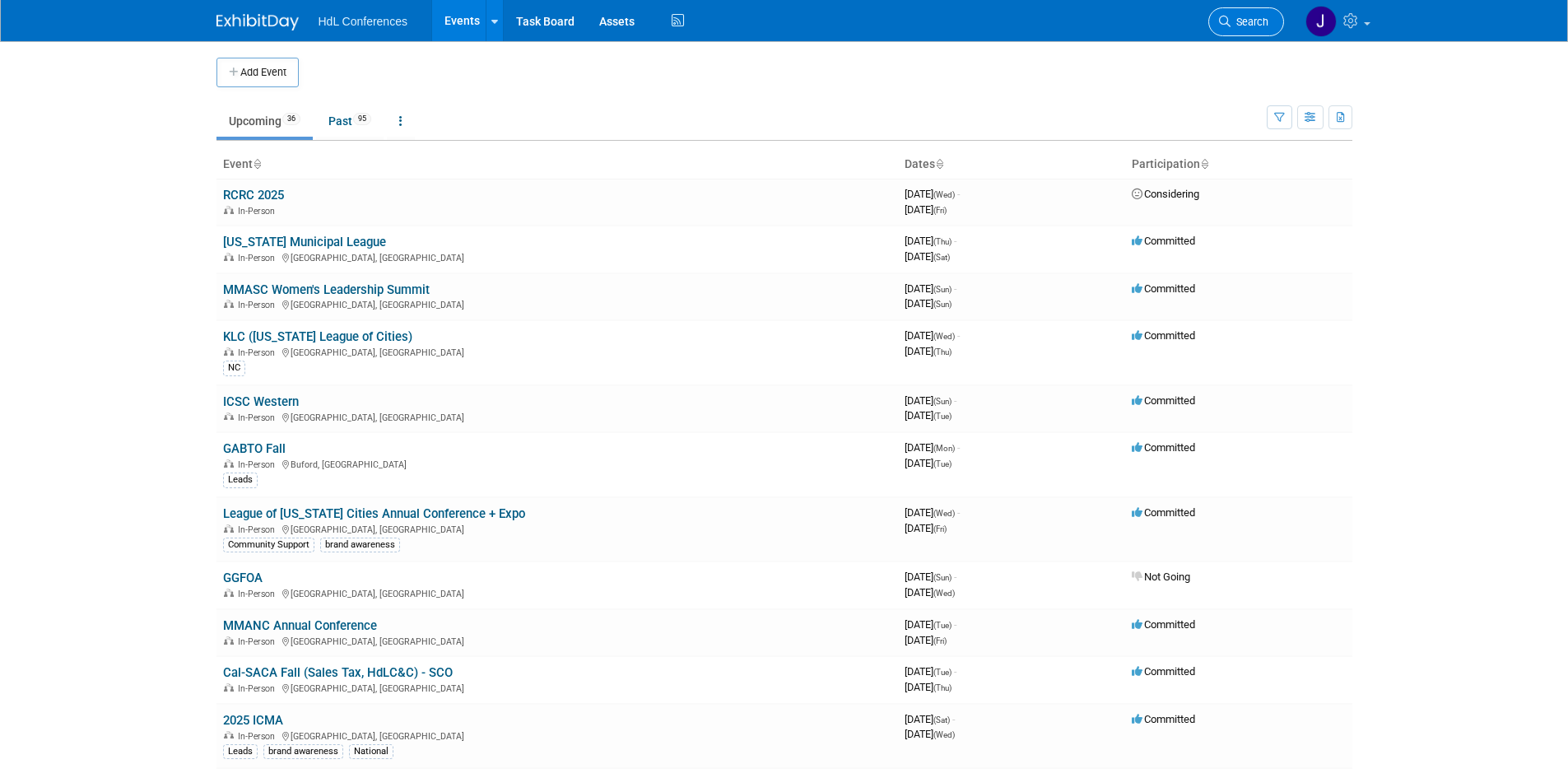
click at [1219, 21] on icon at bounding box center [1225, 21] width 12 height 12
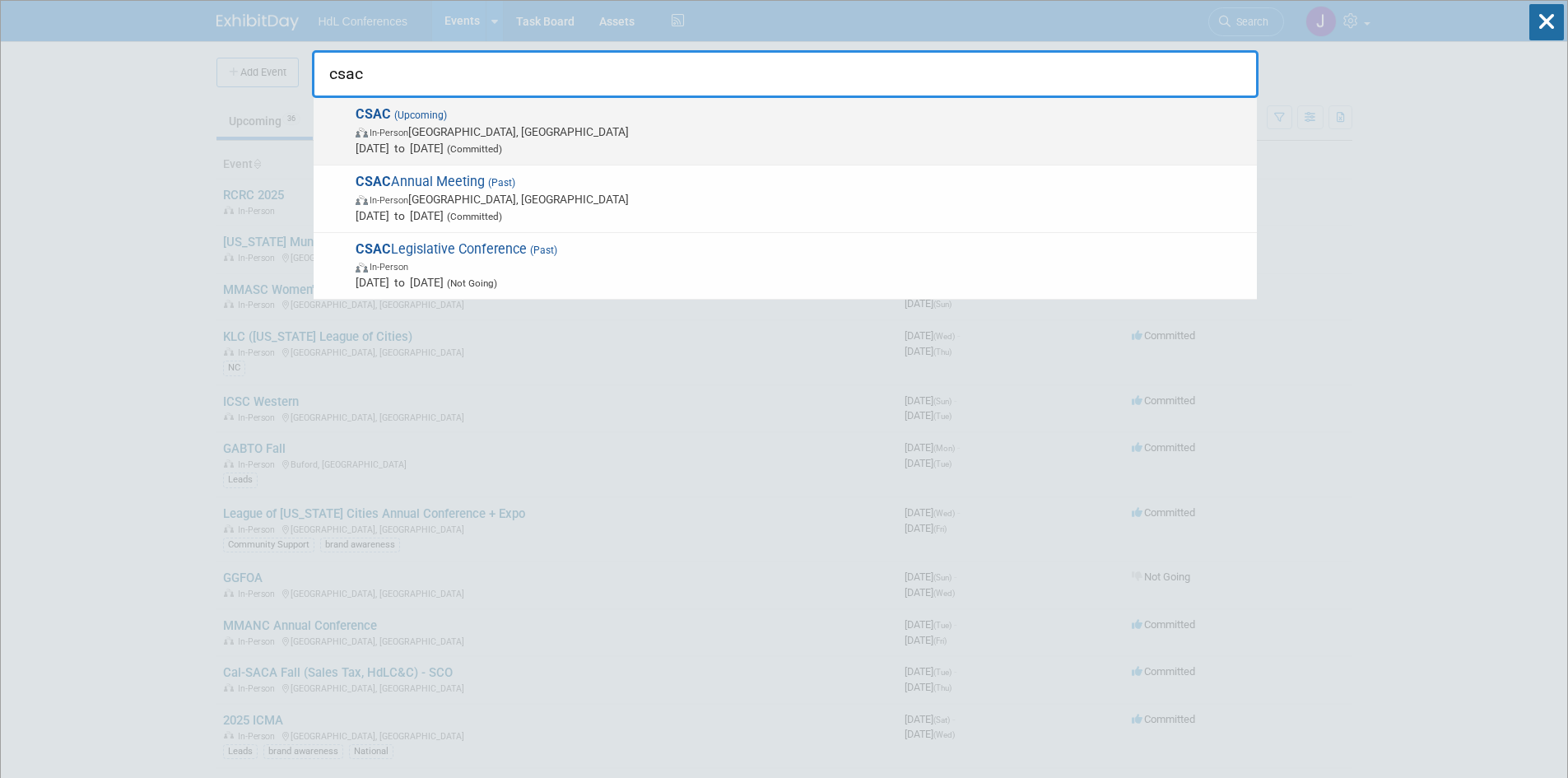
type input "csac"
click at [743, 125] on span "In-Person [GEOGRAPHIC_DATA], [GEOGRAPHIC_DATA]" at bounding box center [801, 131] width 893 height 16
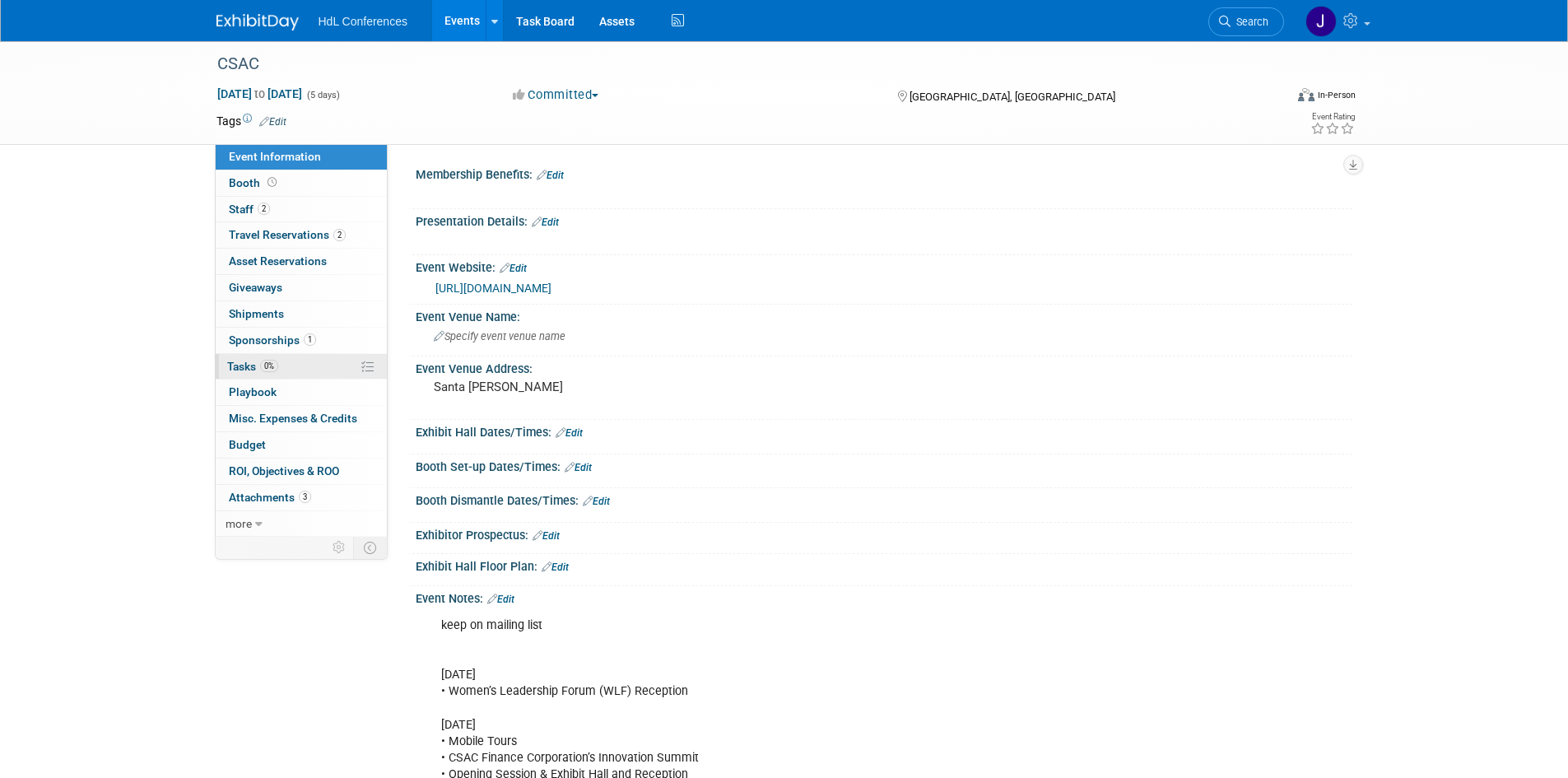
click at [299, 362] on link "0% Tasks 0%" at bounding box center [301, 366] width 171 height 26
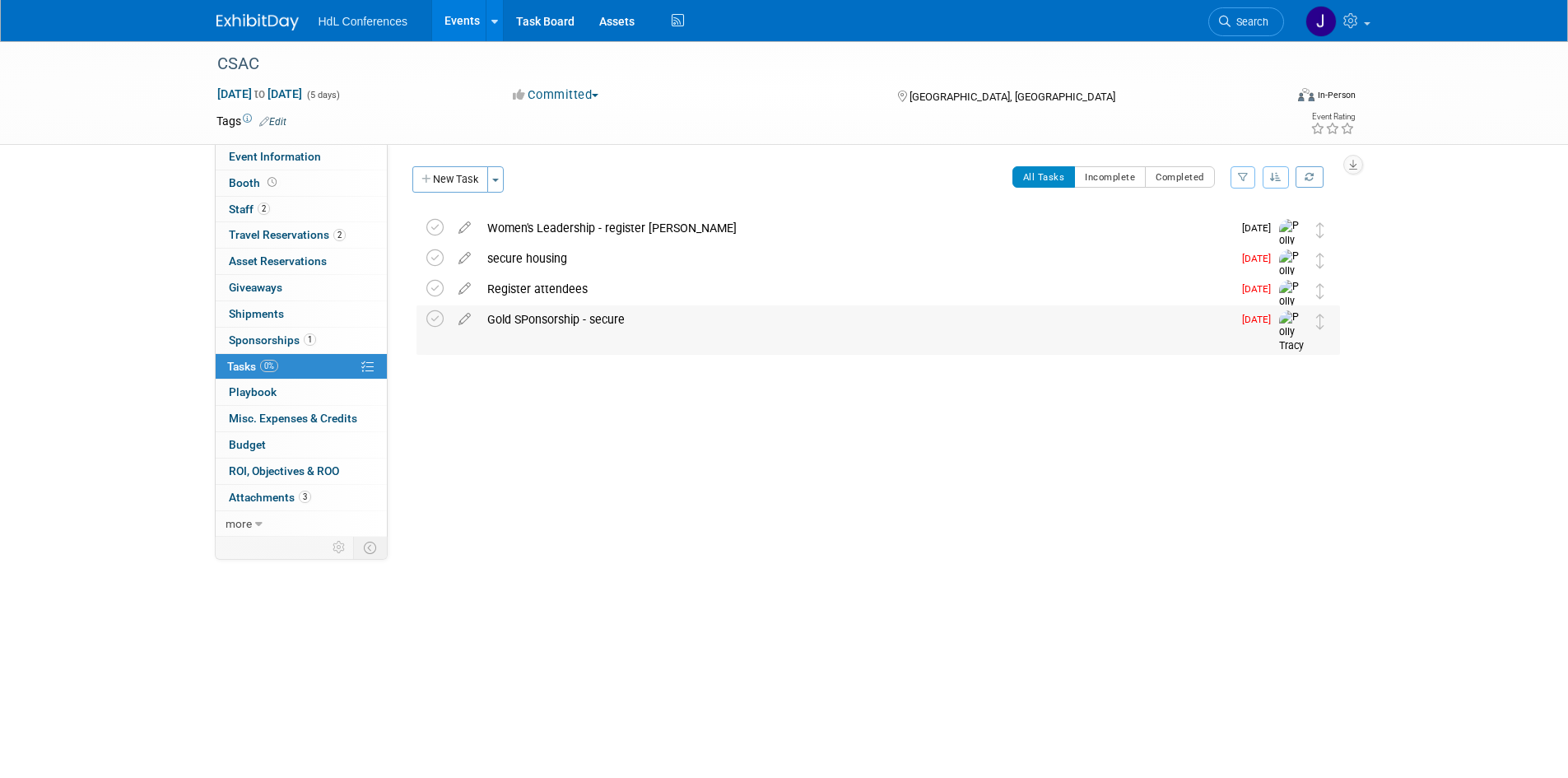
click at [423, 321] on div "Gold SPonsorship - secure DETAILS [PERSON_NAME] emailed [PERSON_NAME] on 8/12 t…" at bounding box center [878, 330] width 924 height 49
click at [430, 320] on icon at bounding box center [435, 319] width 17 height 17
click at [338, 182] on link "Booth" at bounding box center [301, 183] width 171 height 26
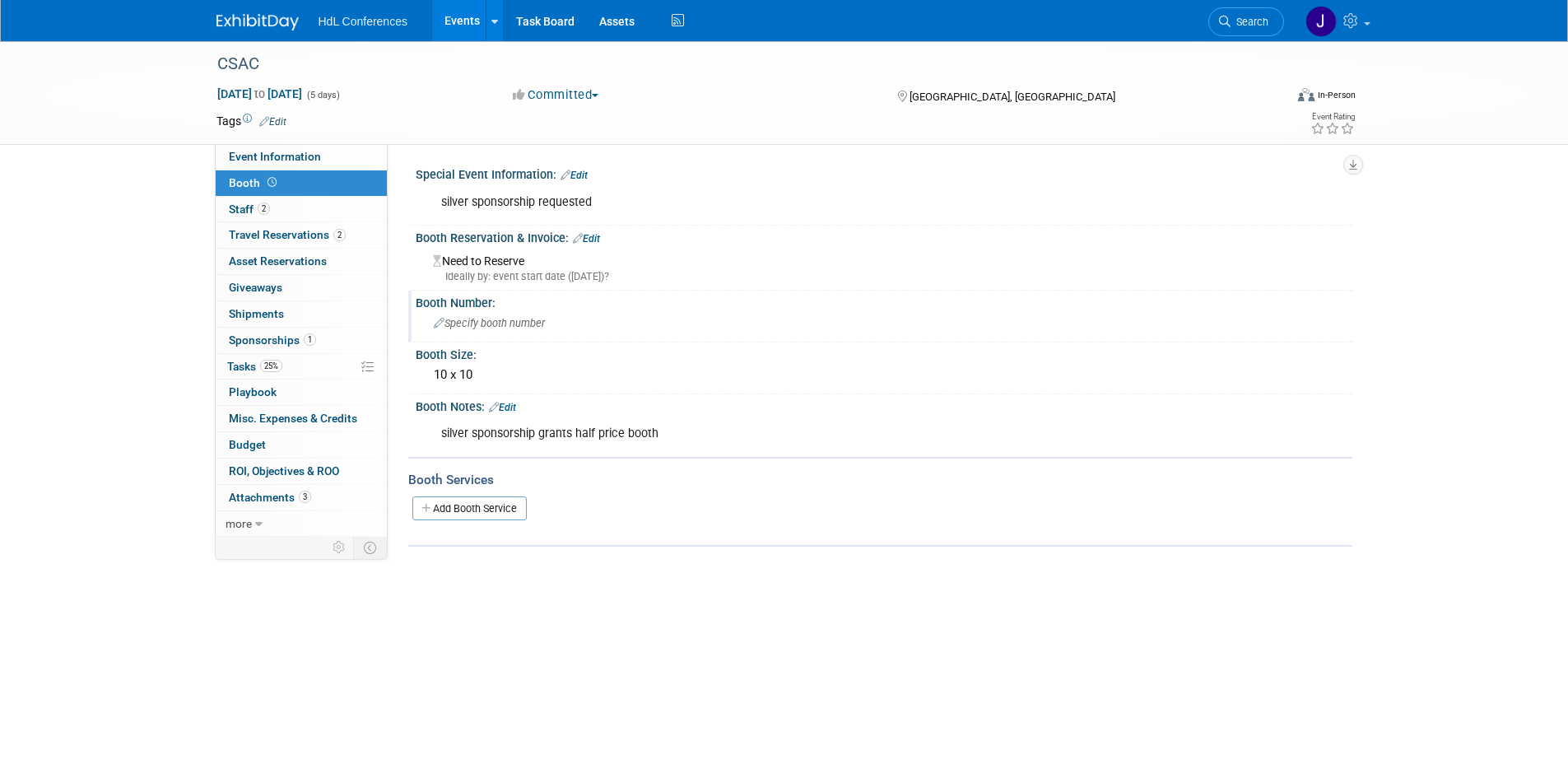
click at [491, 321] on span "Specify booth number" at bounding box center [489, 323] width 111 height 13
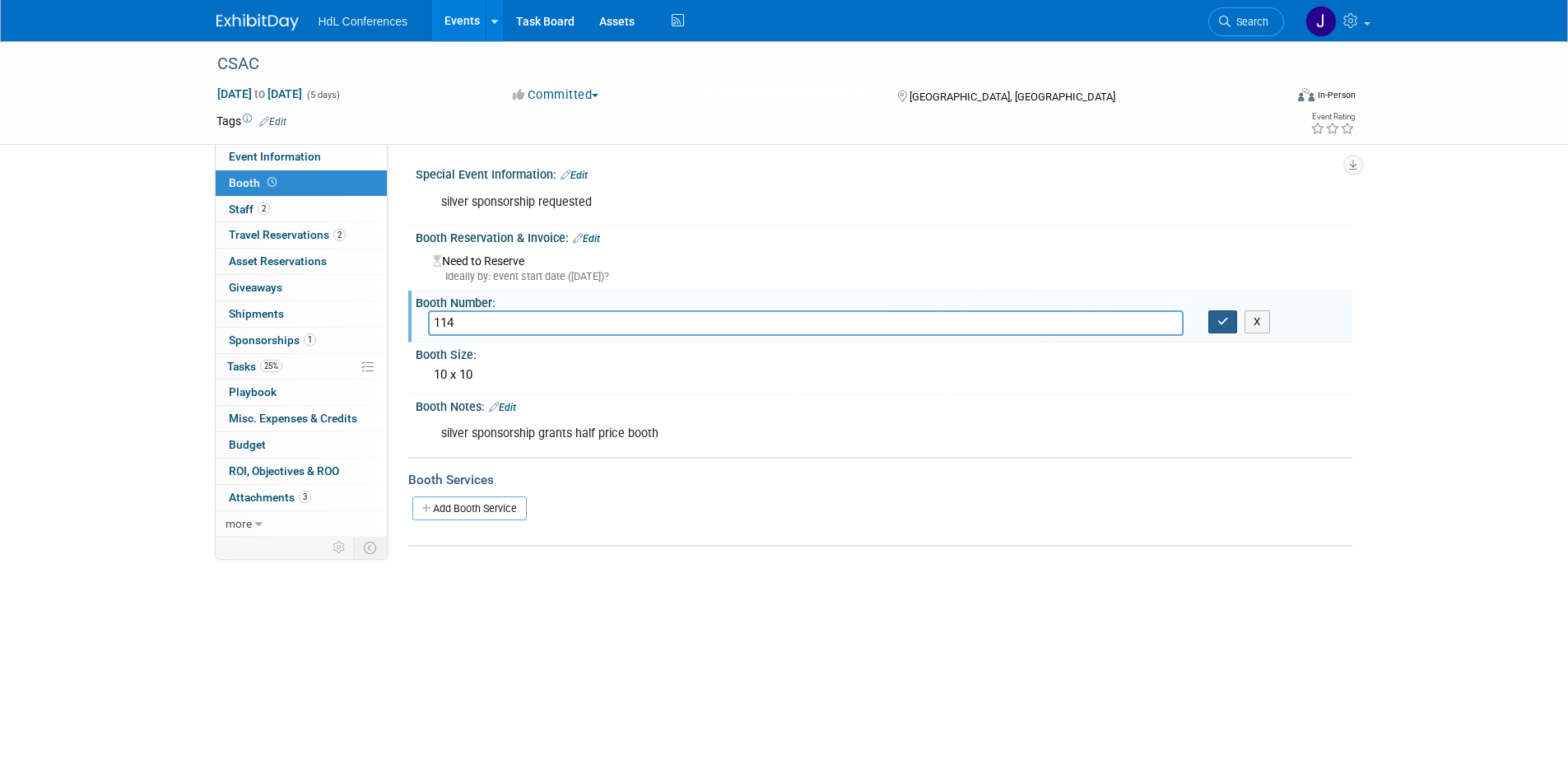
type input "114"
click at [1213, 316] on button "button" at bounding box center [1223, 321] width 30 height 23
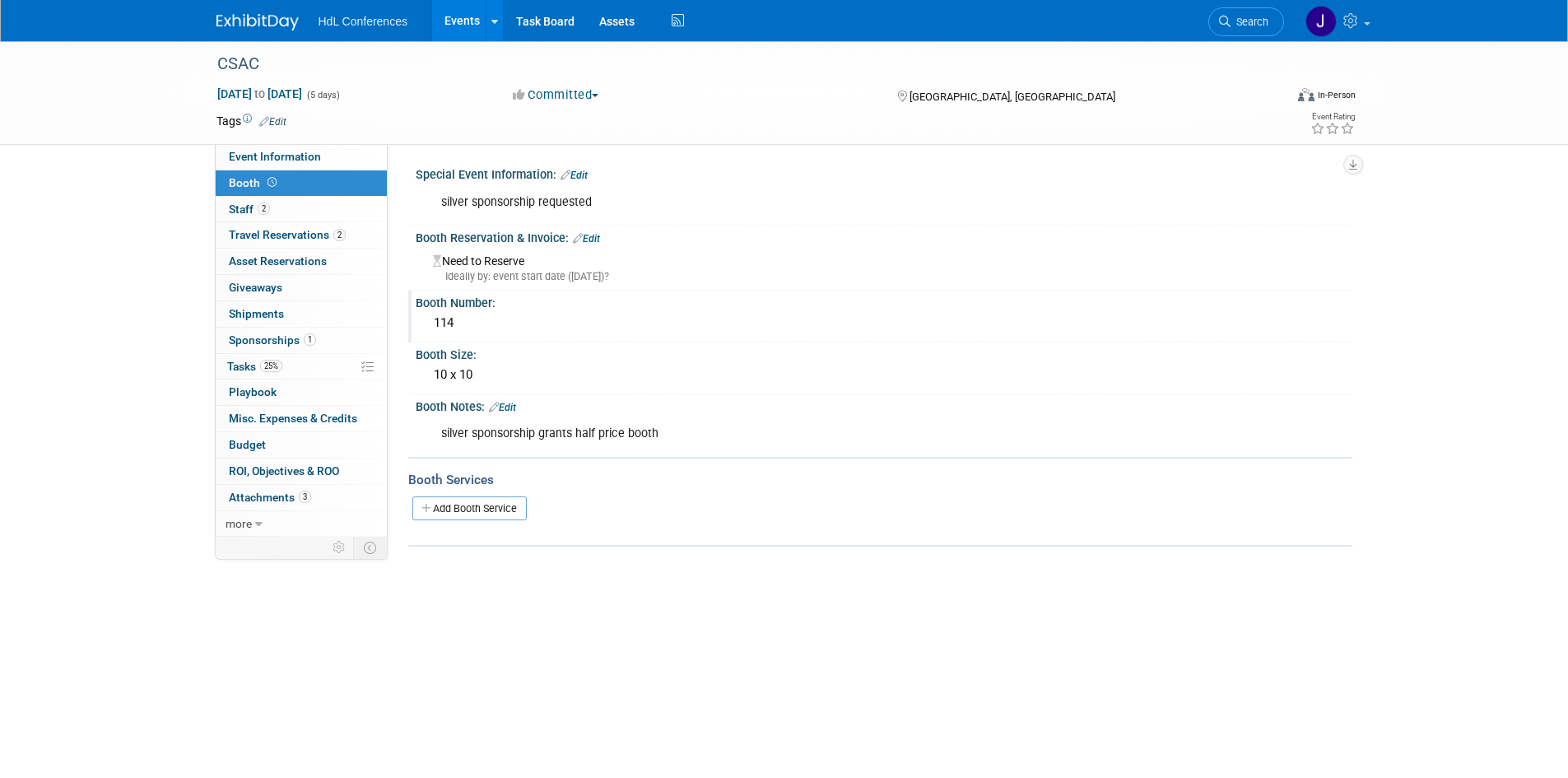
click at [473, 315] on div "114" at bounding box center [884, 323] width 912 height 26
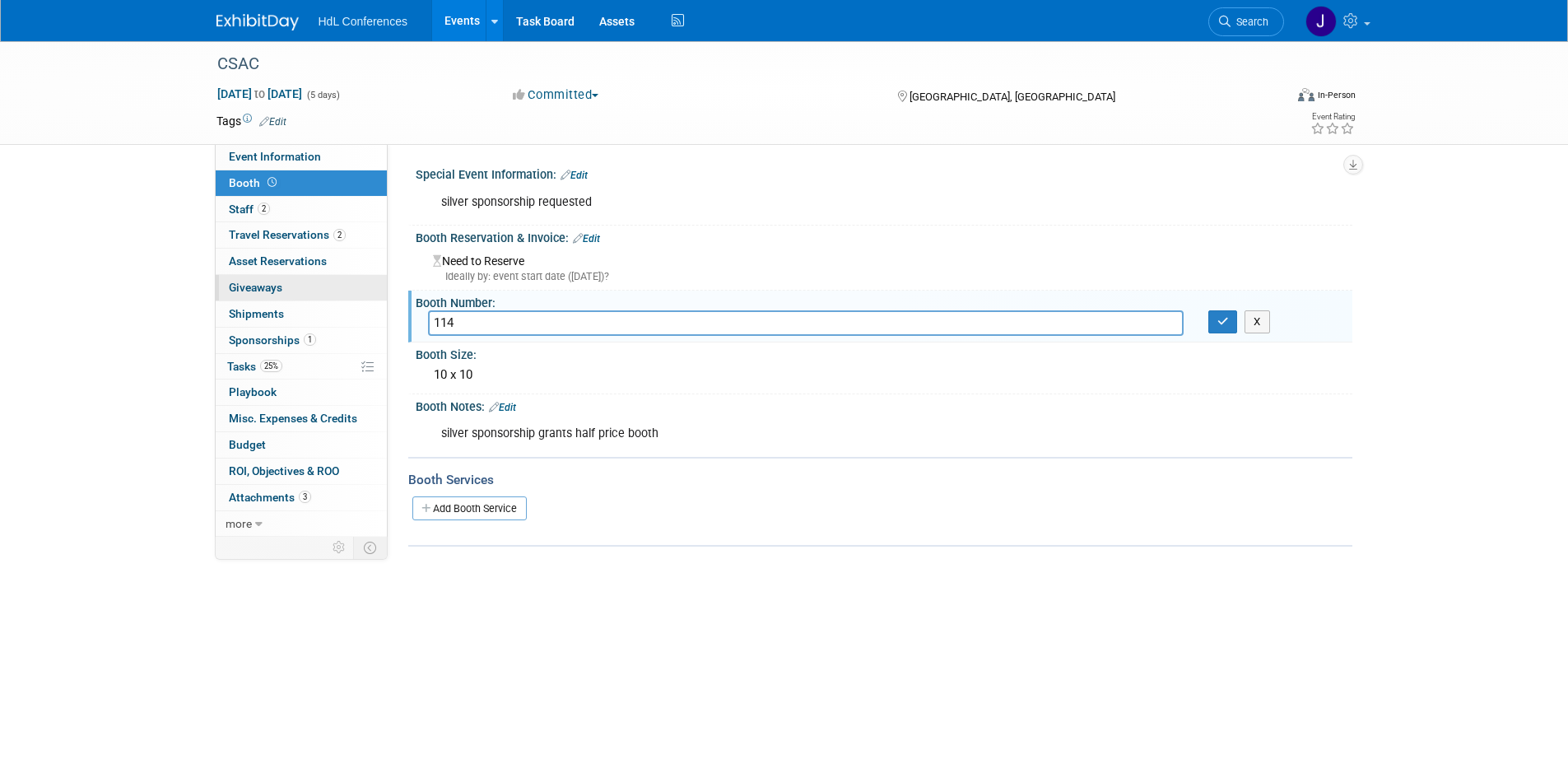
drag, startPoint x: 495, startPoint y: 321, endPoint x: 361, endPoint y: 292, distance: 137.1
click at [361, 292] on div "Event Information Event Info Booth Booth 2 Staff 2 Staff 2 Travel Reservations …" at bounding box center [784, 293] width 1161 height 506
type input "411"
click at [1233, 316] on button "button" at bounding box center [1223, 321] width 30 height 23
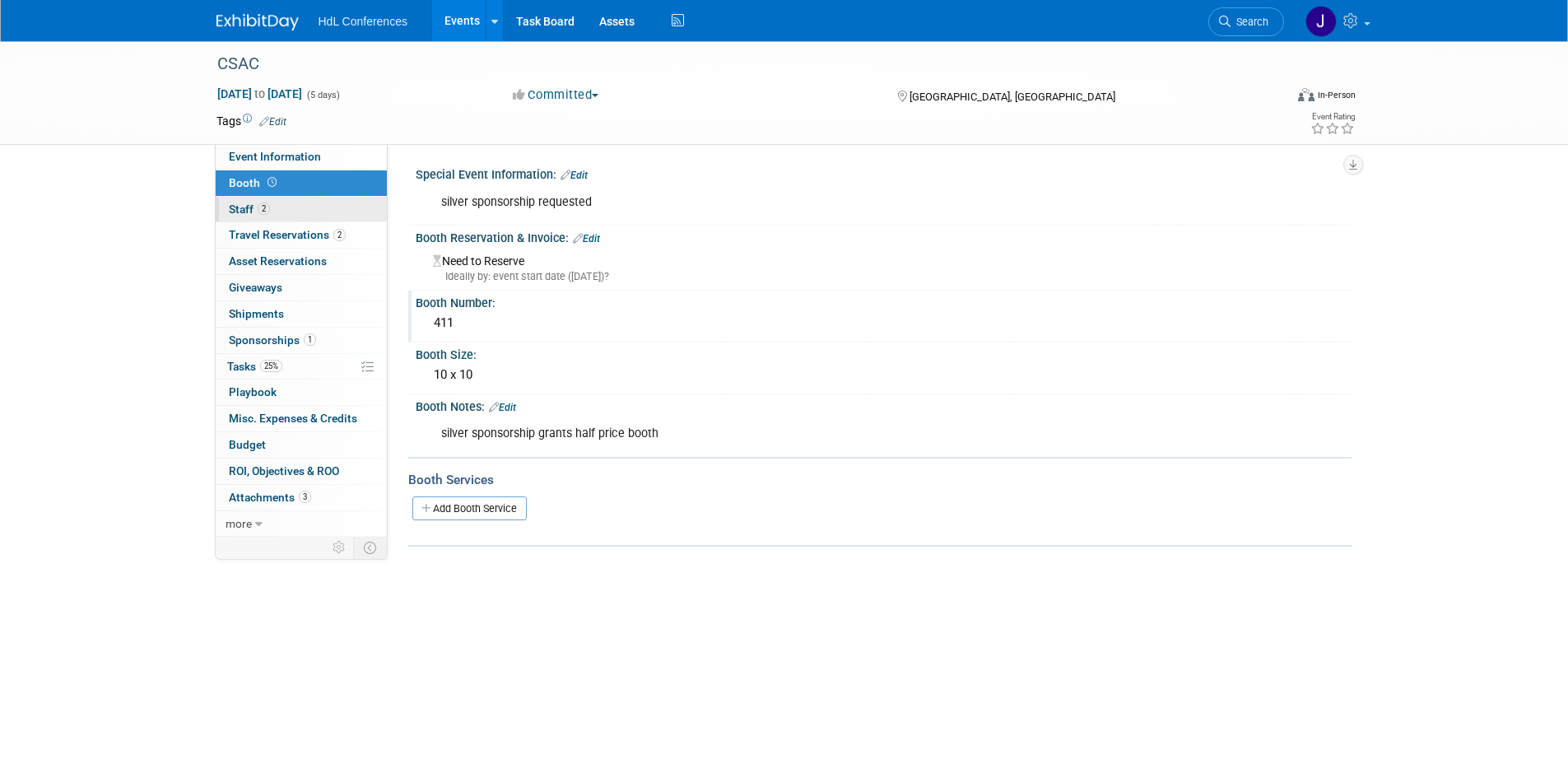
click at [269, 213] on span "2" at bounding box center [263, 208] width 13 height 13
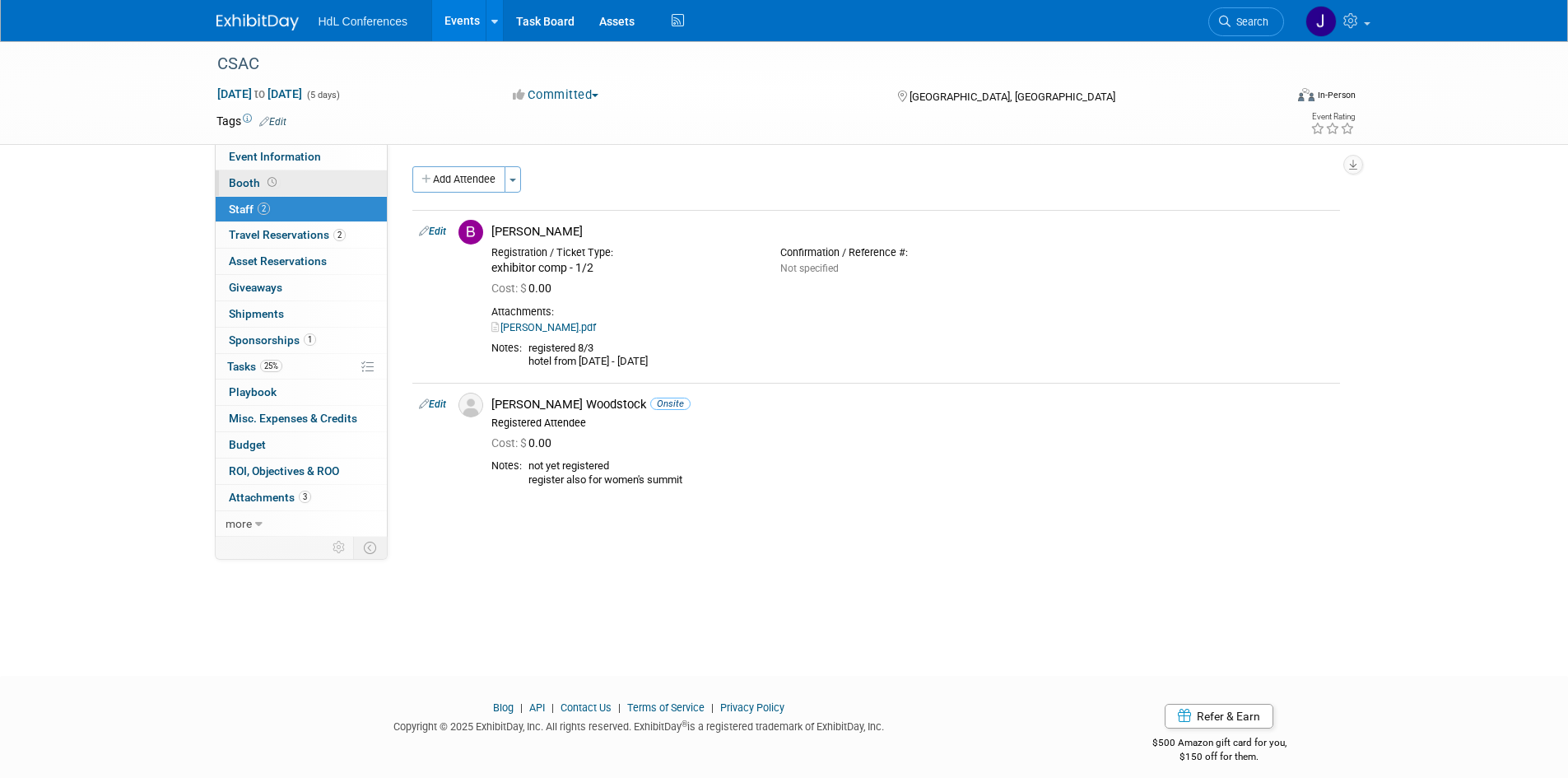
click at [302, 185] on link "Booth" at bounding box center [301, 183] width 171 height 26
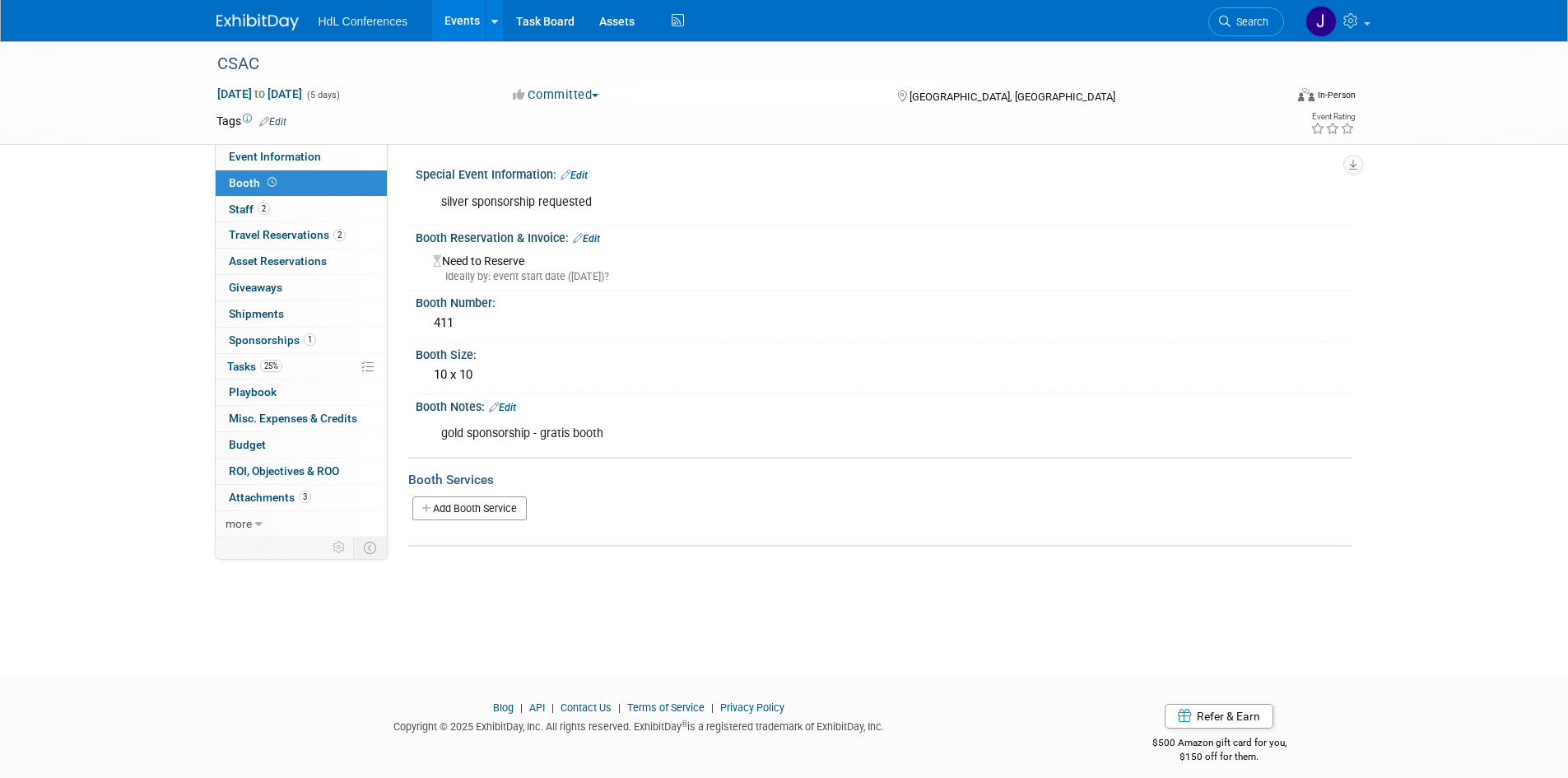
click at [587, 171] on link "Edit" at bounding box center [575, 175] width 27 height 12
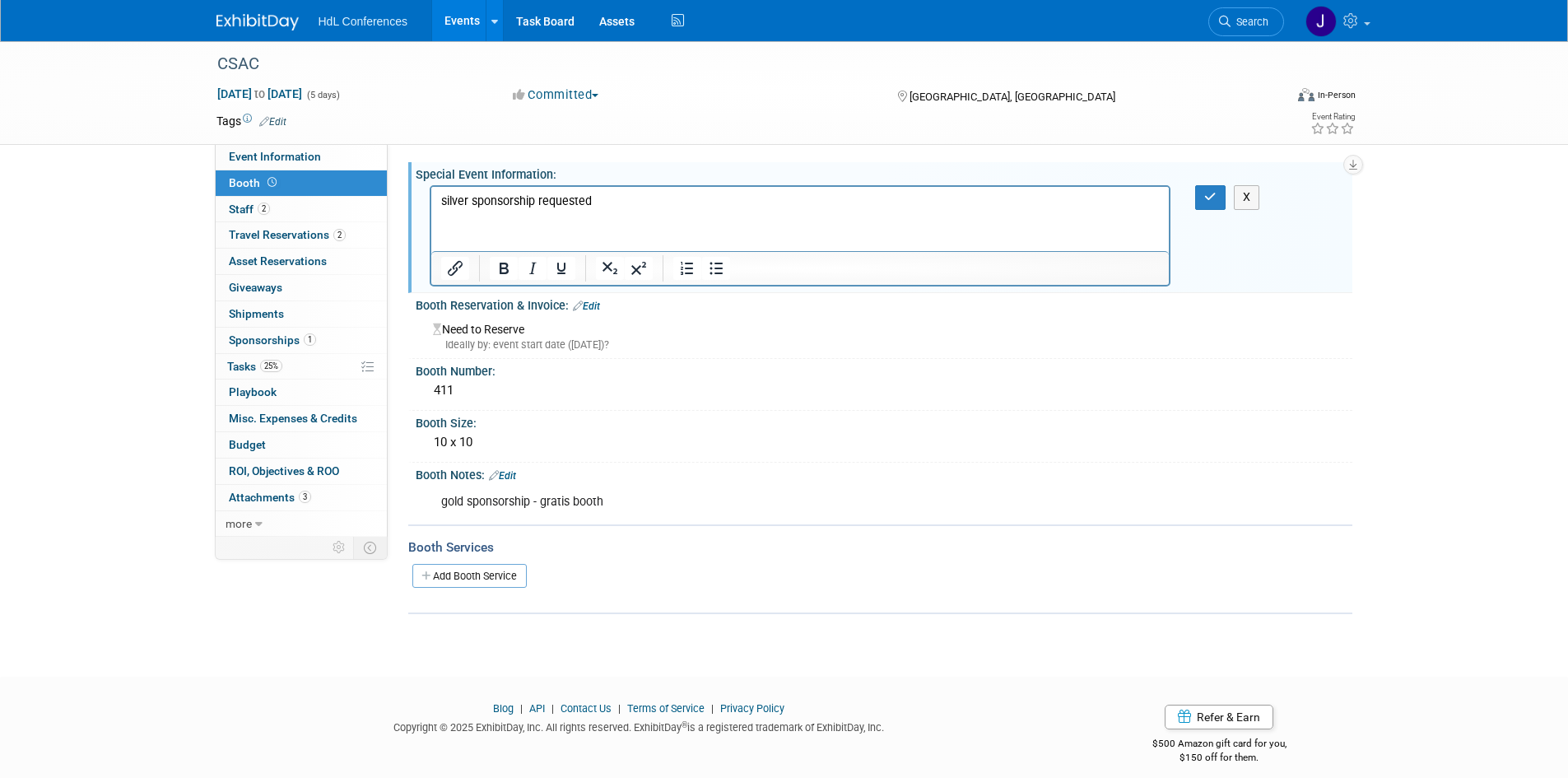
drag, startPoint x: 957, startPoint y: 213, endPoint x: 337, endPoint y: 176, distance: 621.1
click at [430, 187] on html "silver sponsorship requested" at bounding box center [799, 198] width 739 height 23
drag, startPoint x: 687, startPoint y: 199, endPoint x: 292, endPoint y: 191, distance: 395.1
click at [430, 191] on html "silver sponsorship requested" at bounding box center [799, 198] width 739 height 23
click at [1212, 196] on icon "button" at bounding box center [1210, 197] width 13 height 12
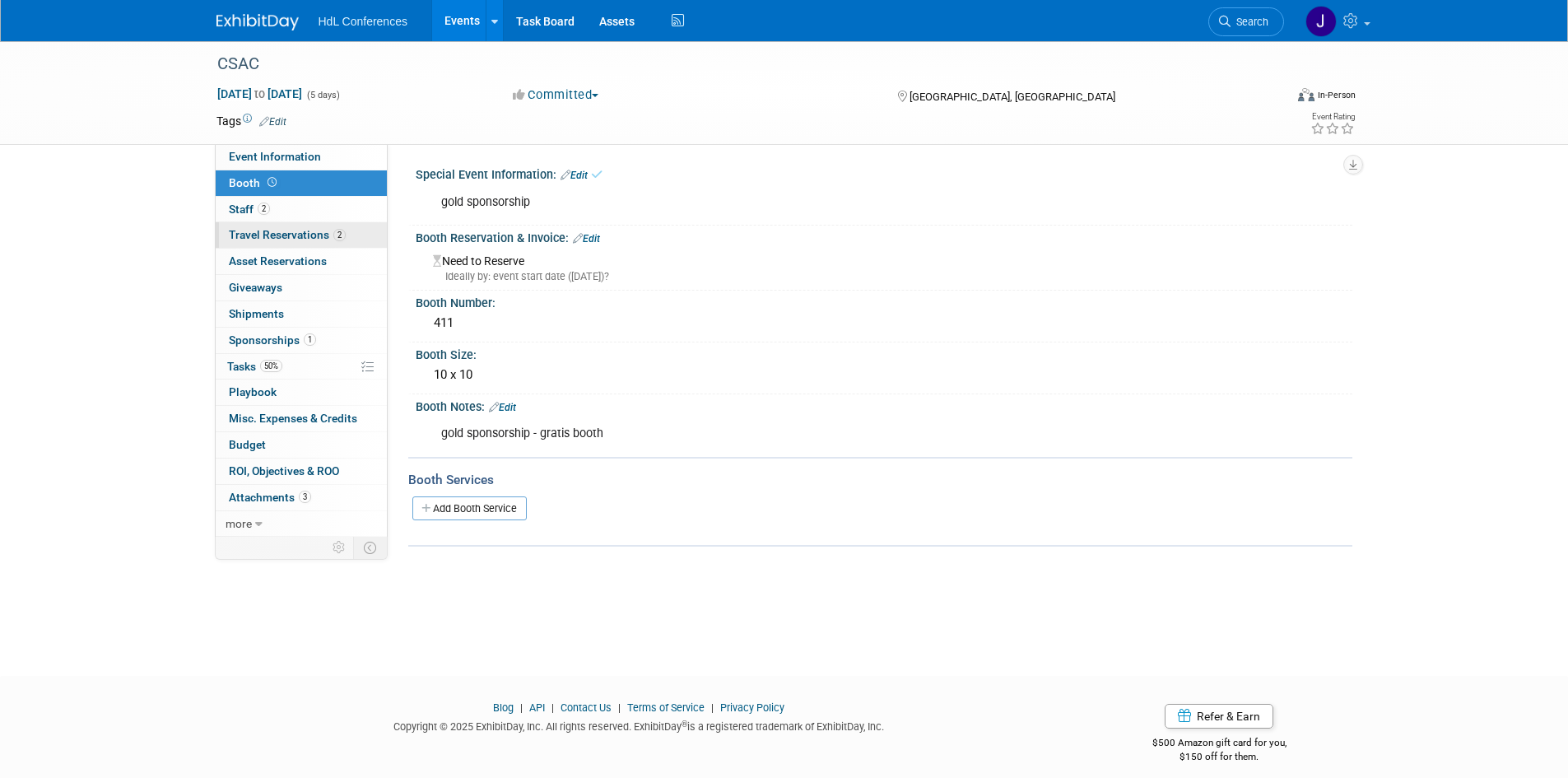
click at [347, 227] on link "2 Travel Reservations 2" at bounding box center [301, 235] width 171 height 26
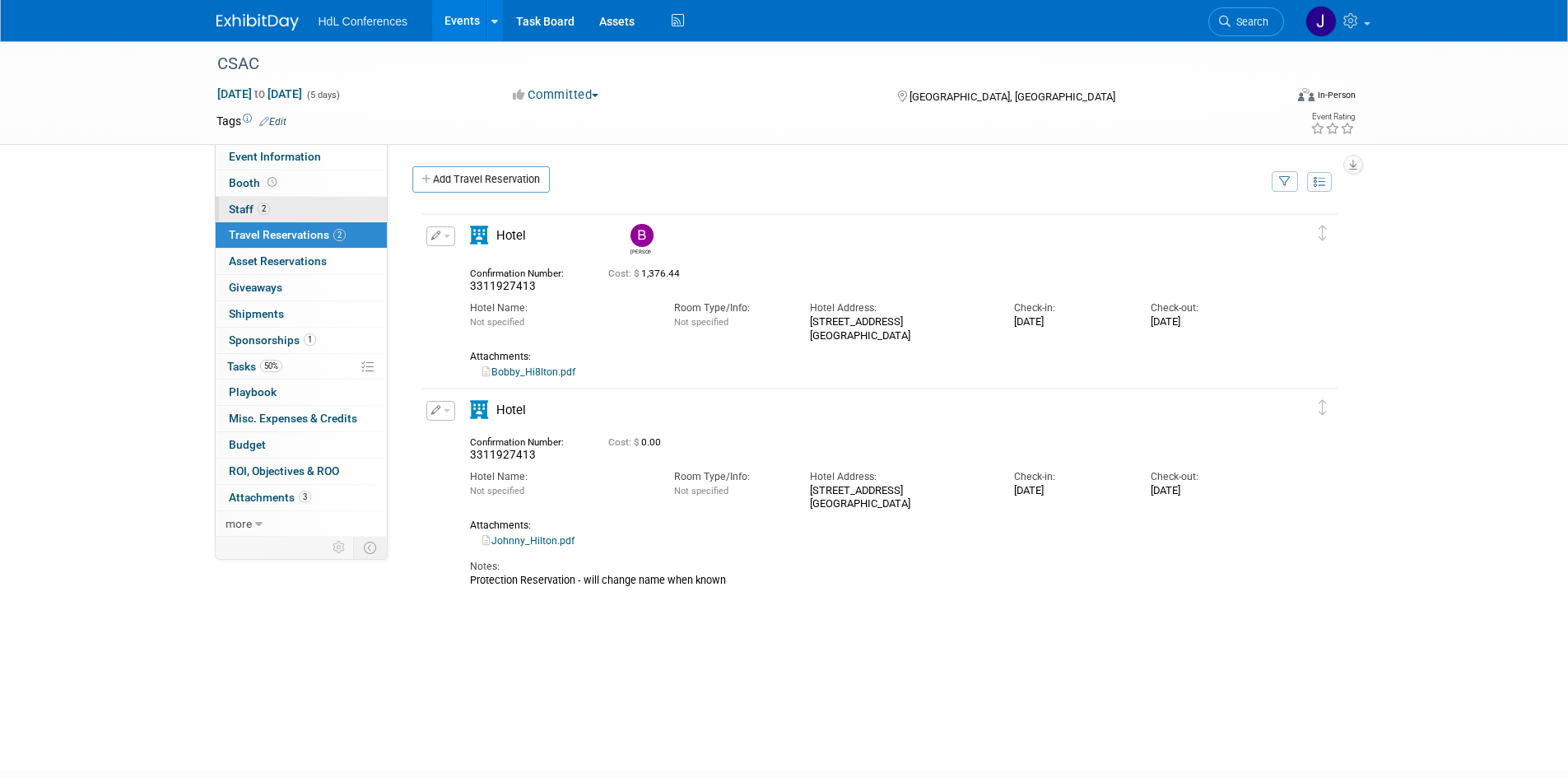
click at [344, 203] on link "2 Staff 2" at bounding box center [301, 209] width 171 height 26
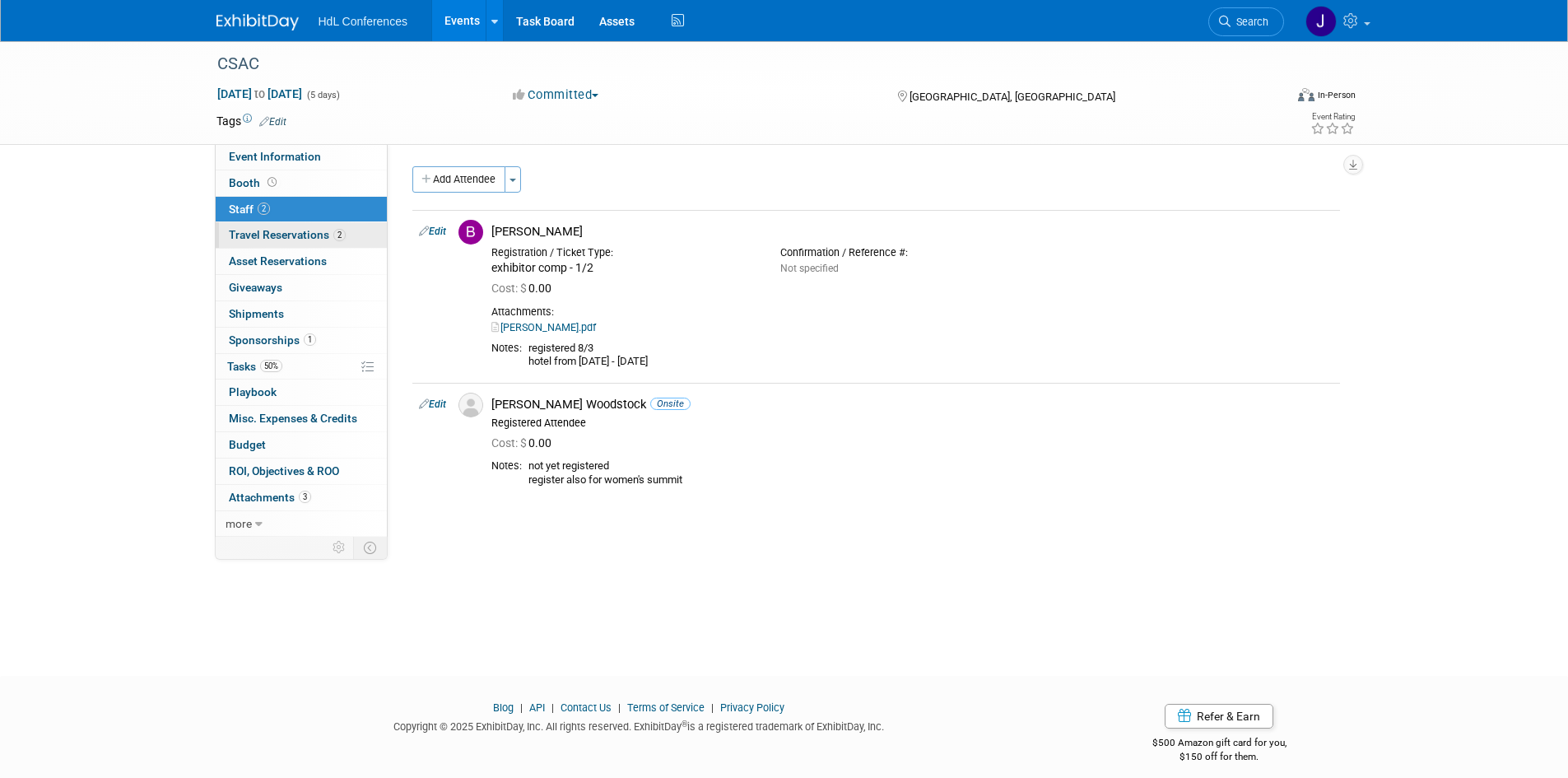
click at [341, 228] on span "Travel Reservations 2" at bounding box center [287, 234] width 117 height 13
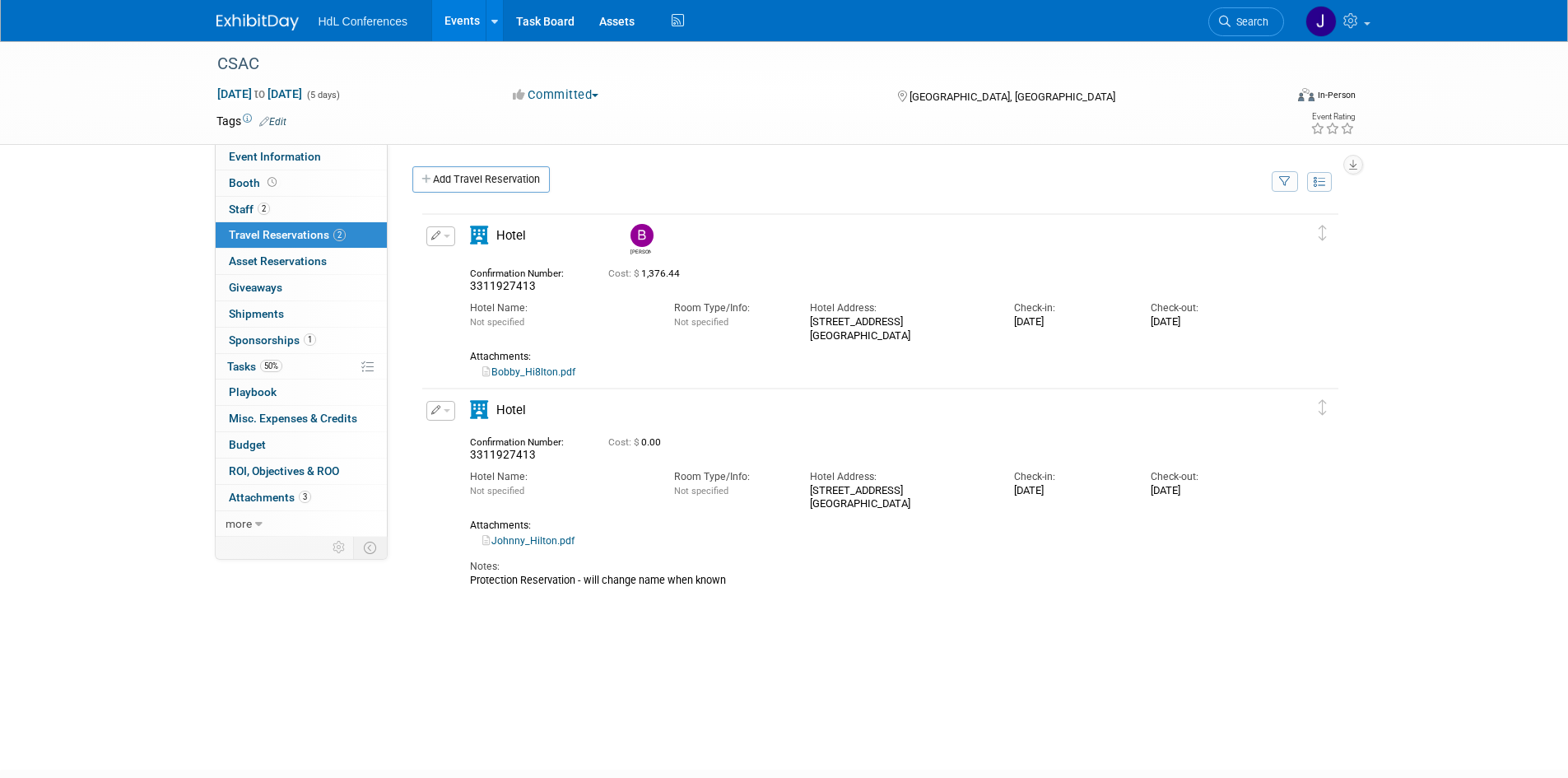
drag, startPoint x: 751, startPoint y: 605, endPoint x: 523, endPoint y: 554, distance: 233.6
click at [487, 528] on div "[PERSON_NAME] 0.00" at bounding box center [875, 458] width 927 height 494
click at [576, 580] on div "Protection Reservation - will change name when known" at bounding box center [866, 580] width 793 height 13
drag, startPoint x: 736, startPoint y: 586, endPoint x: 417, endPoint y: 575, distance: 319.2
click at [417, 575] on div "Delete Reservation 3311927413" at bounding box center [875, 490] width 927 height 207
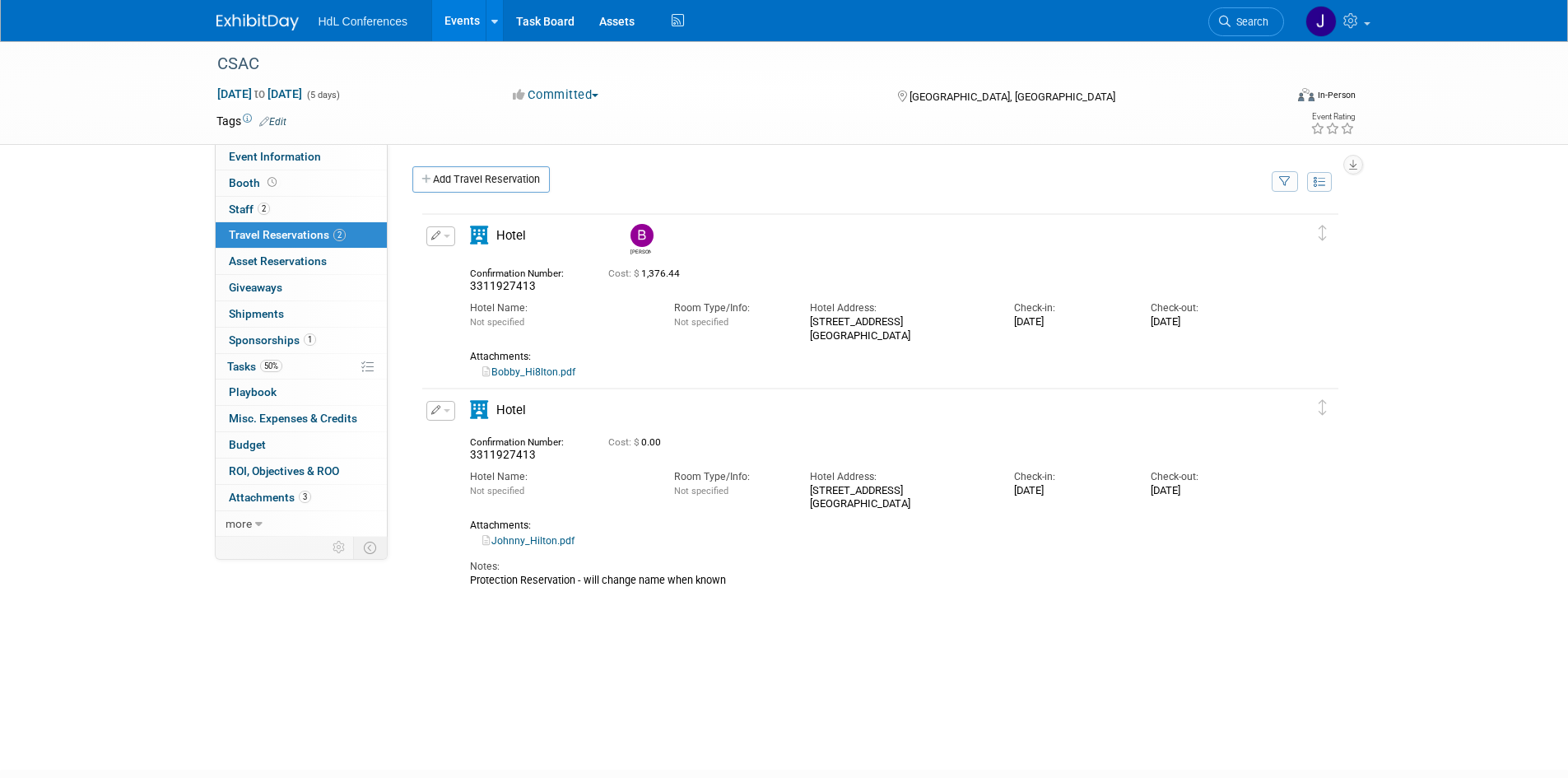
click at [508, 605] on div "[PERSON_NAME] 0.00" at bounding box center [875, 458] width 927 height 494
click at [261, 347] on link "1 Sponsorships 1" at bounding box center [301, 340] width 171 height 26
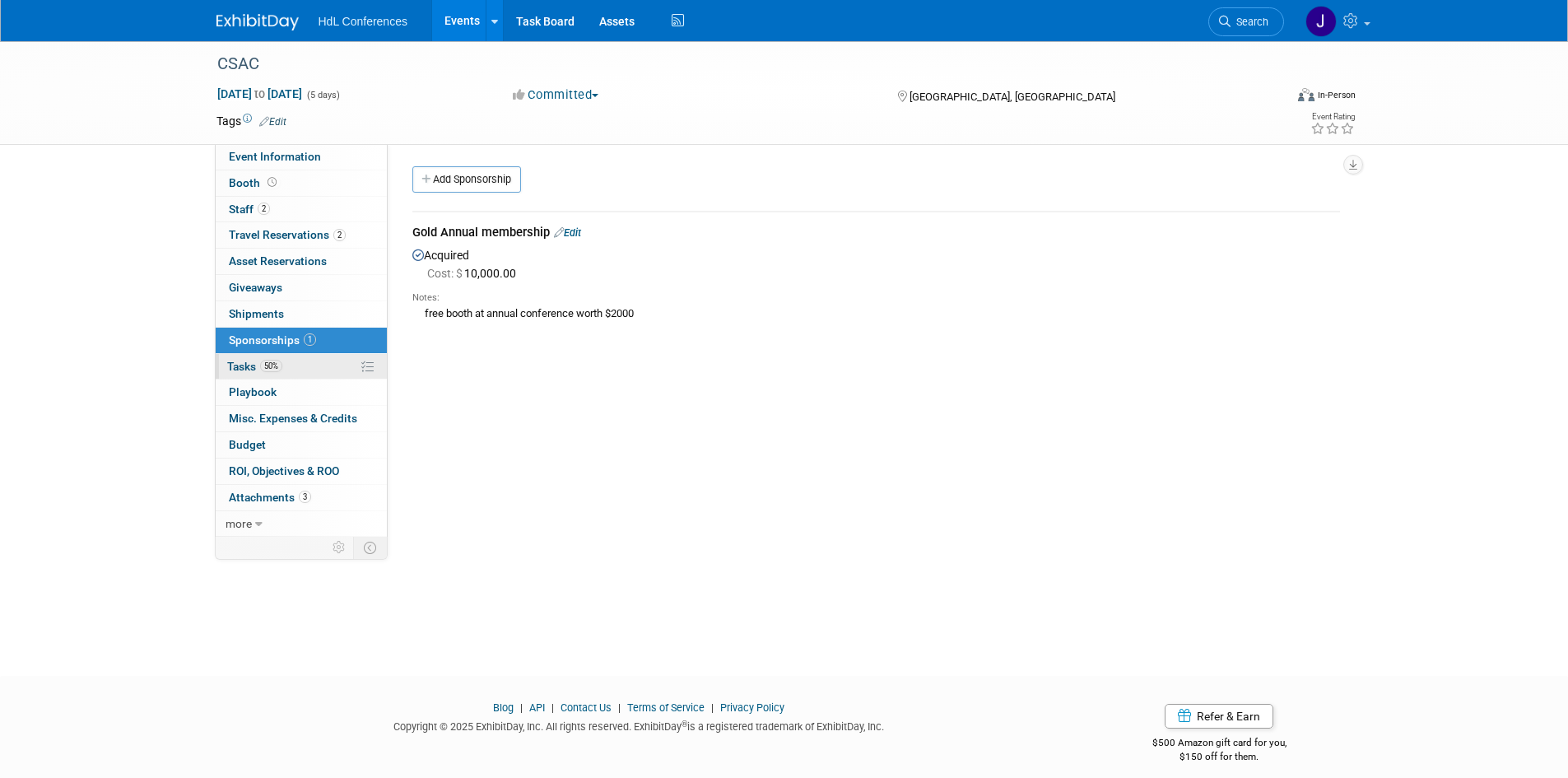
click at [269, 364] on span "50%" at bounding box center [271, 366] width 22 height 13
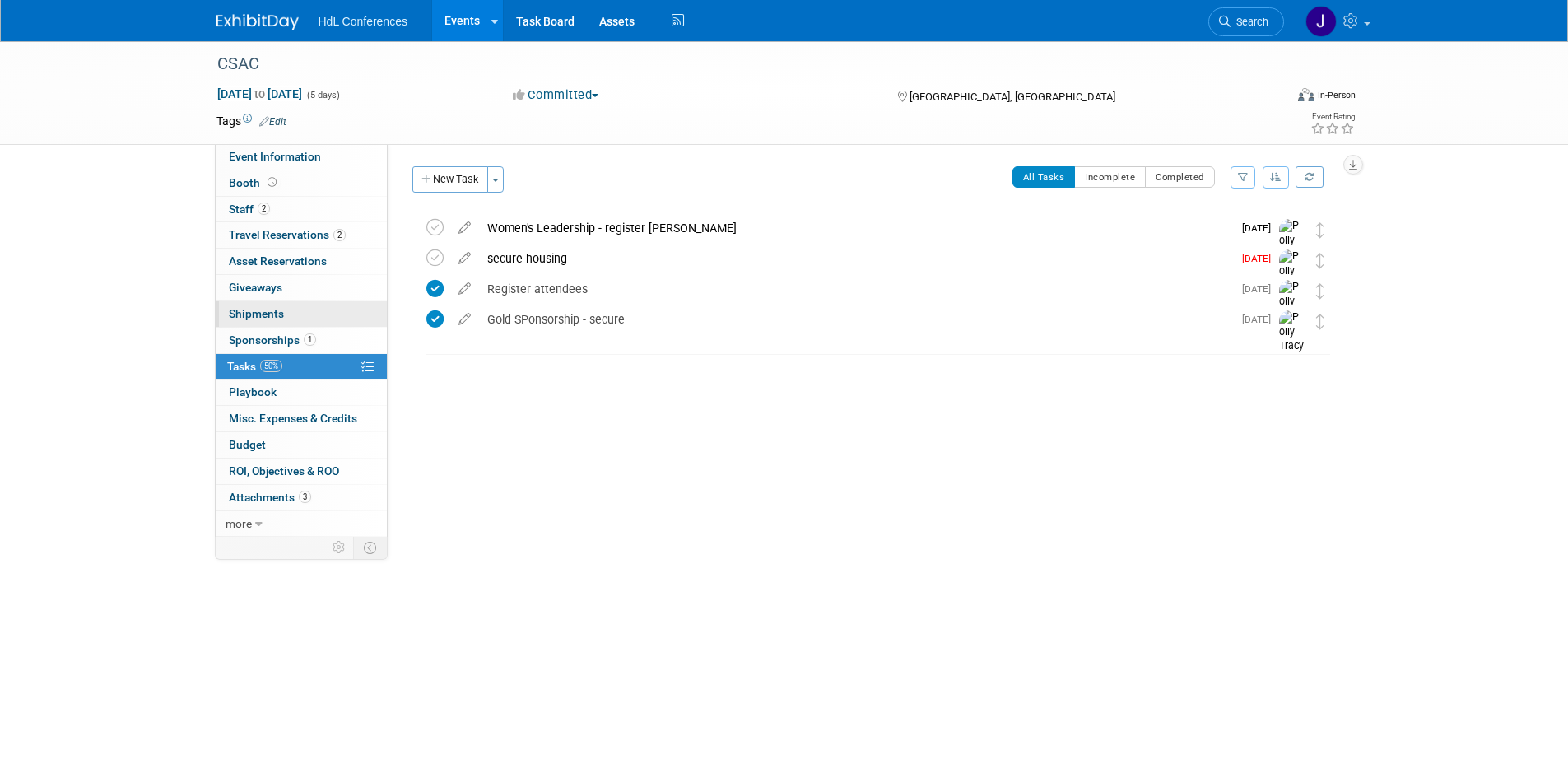
click at [297, 315] on link "0 Shipments 0" at bounding box center [301, 314] width 171 height 26
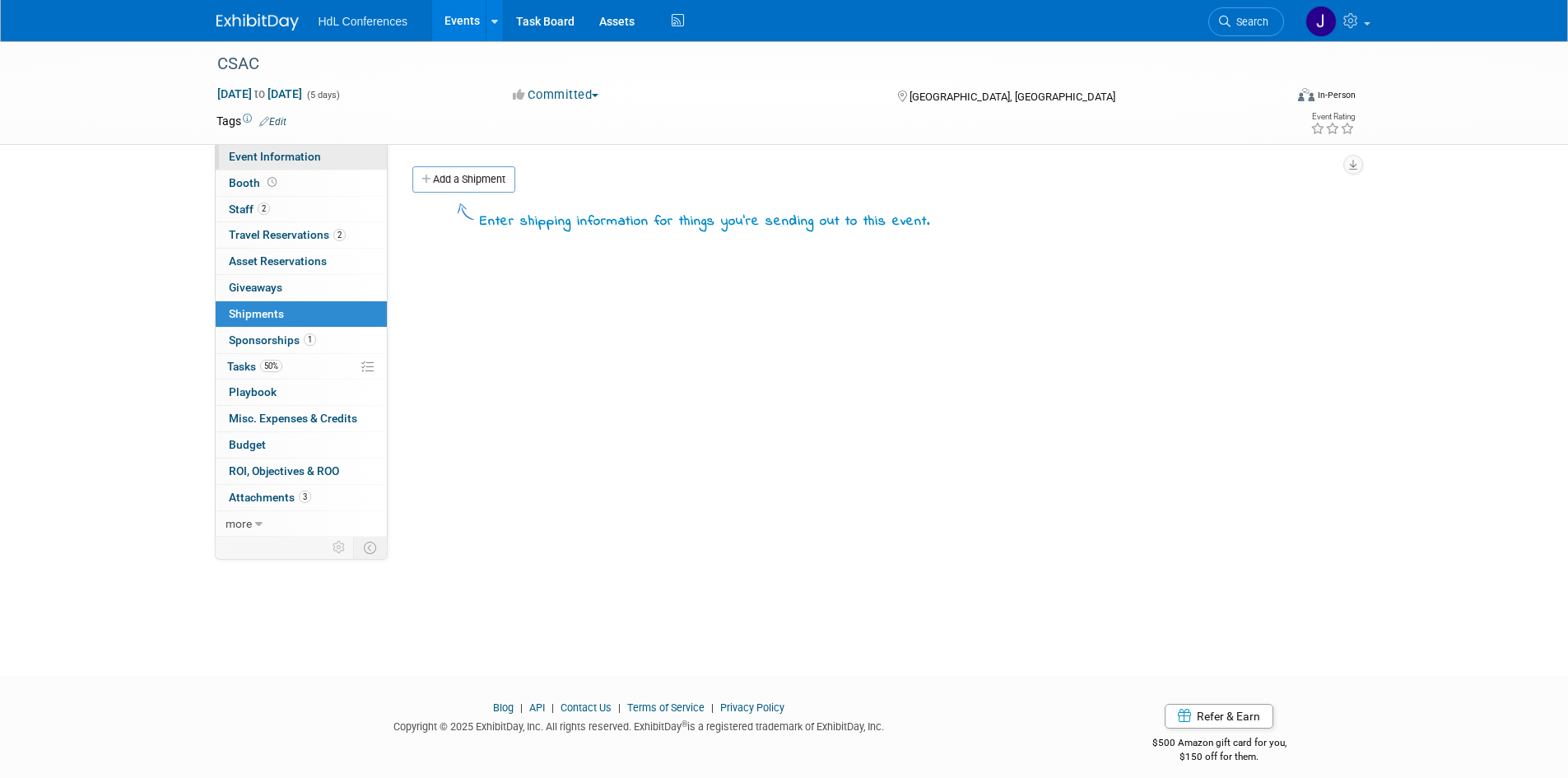
click at [354, 158] on link "Event Information" at bounding box center [301, 156] width 171 height 26
